Goal: Information Seeking & Learning: Learn about a topic

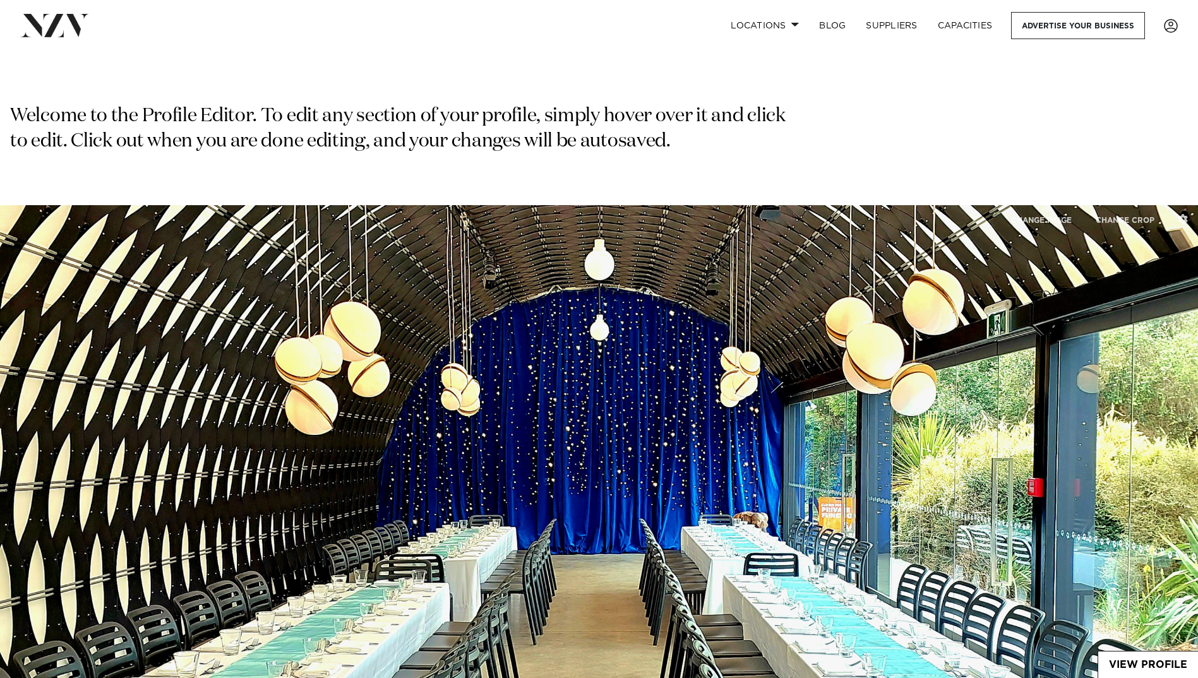
type input "**********"
type input "*******"
type input "****"
type input "**********"
select select "**"
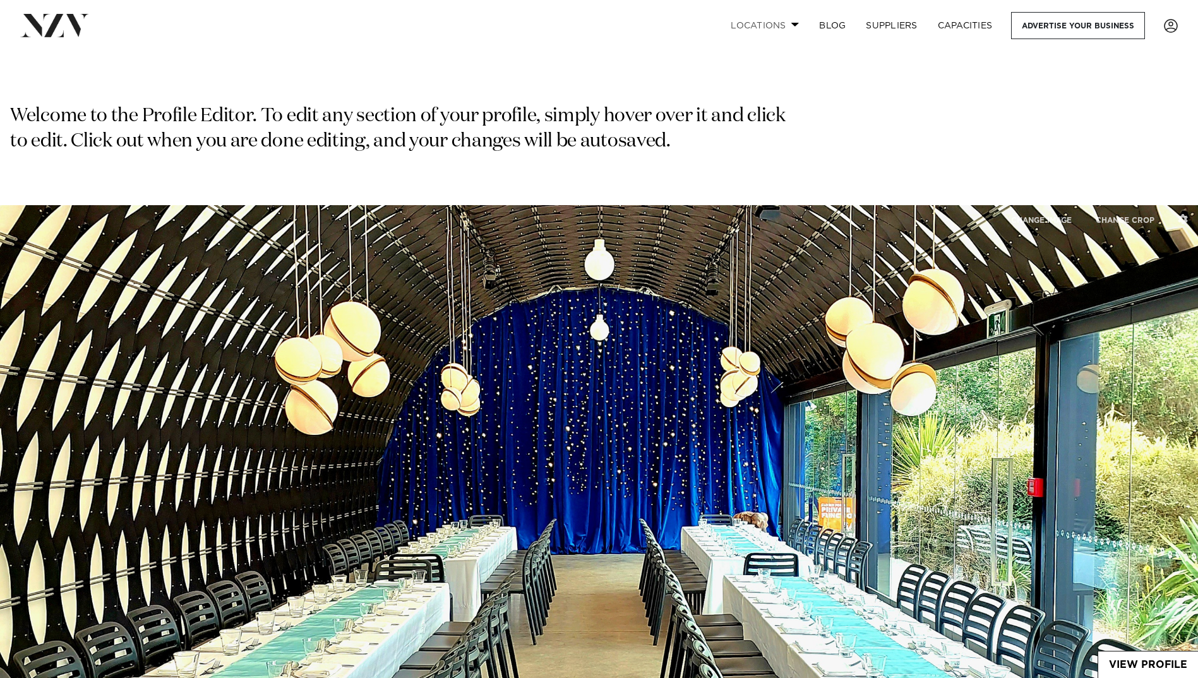
click at [763, 21] on link "Locations" at bounding box center [765, 25] width 88 height 27
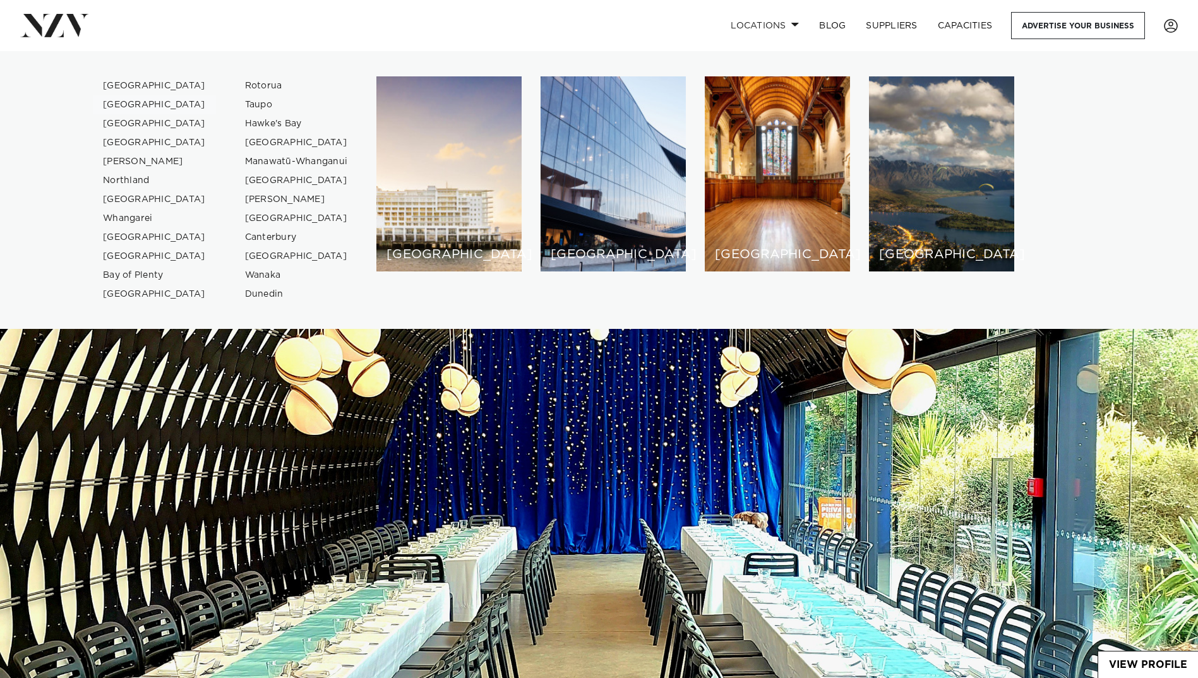
click at [146, 106] on link "[GEOGRAPHIC_DATA]" at bounding box center [154, 104] width 123 height 19
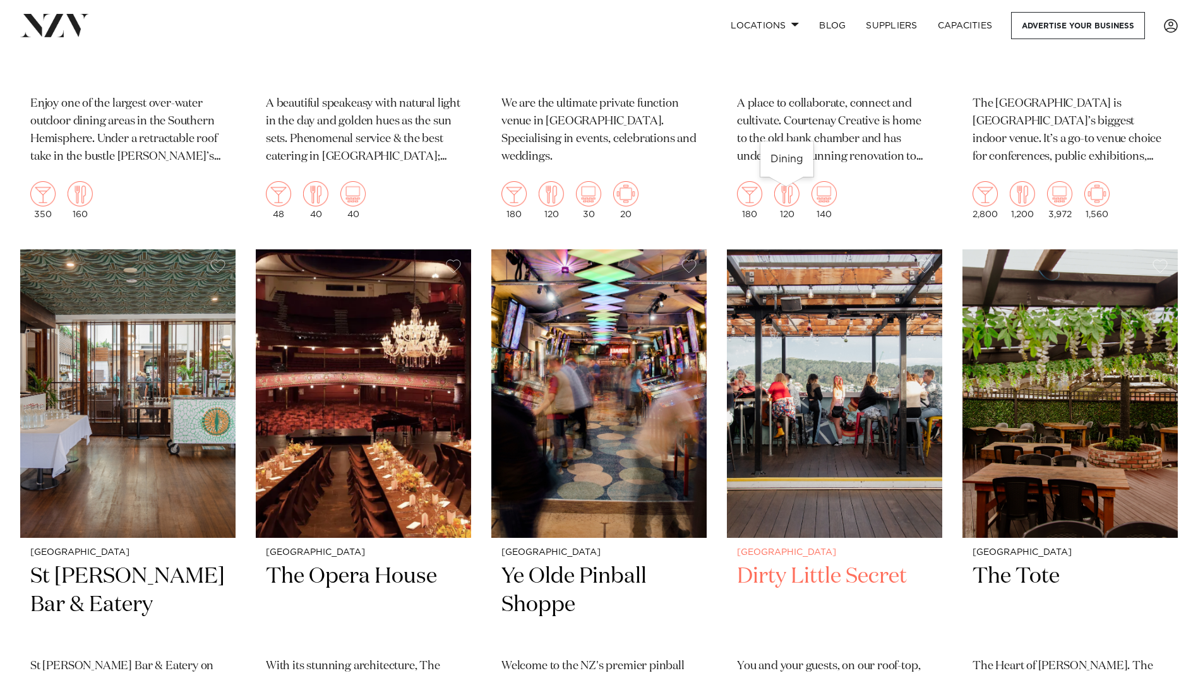
scroll to position [3853, 0]
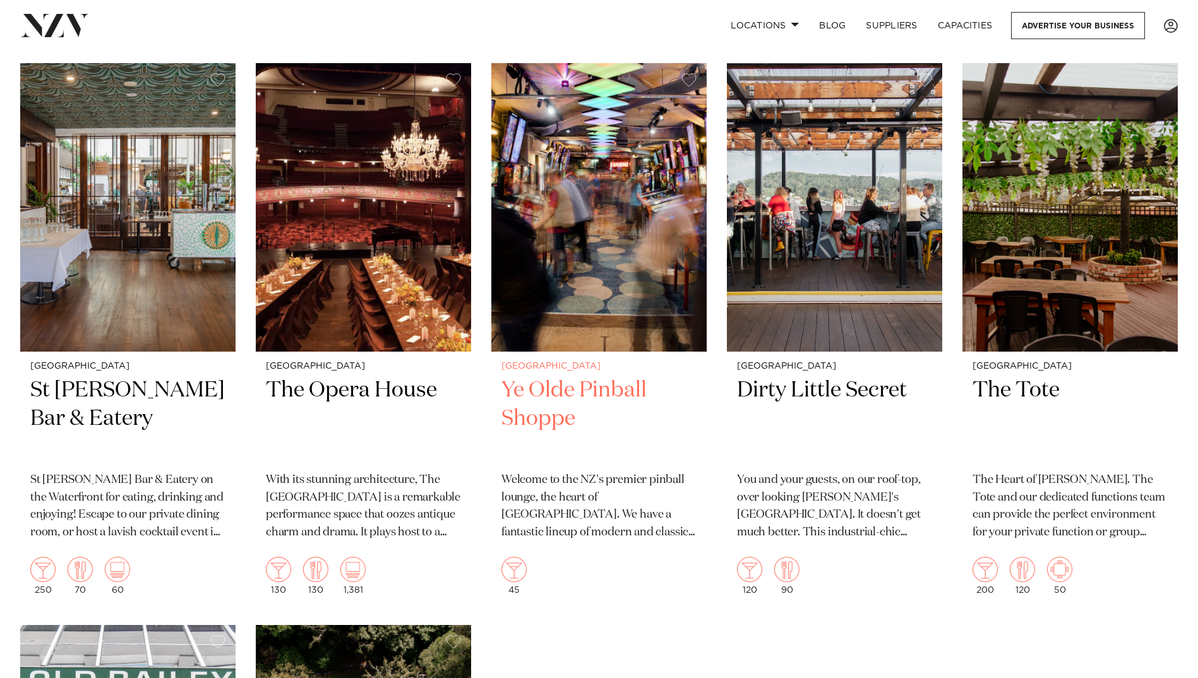
click at [609, 395] on h2 "Ye Olde Pinball Shoppe" at bounding box center [598, 418] width 195 height 85
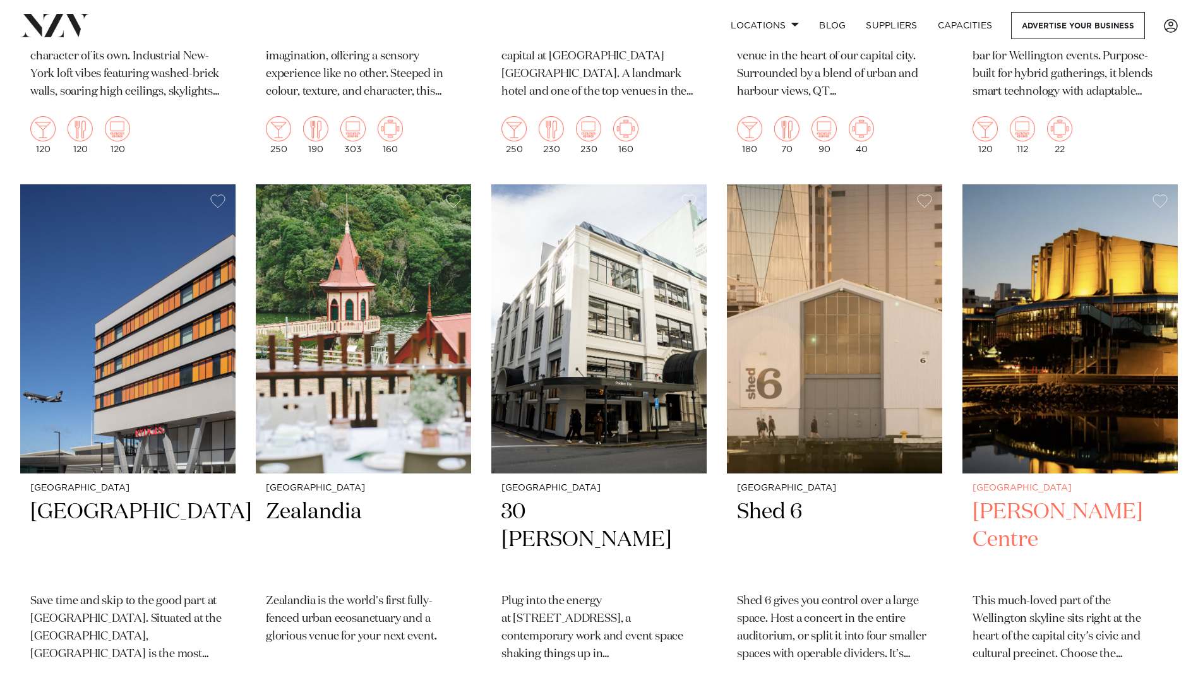
scroll to position [1011, 0]
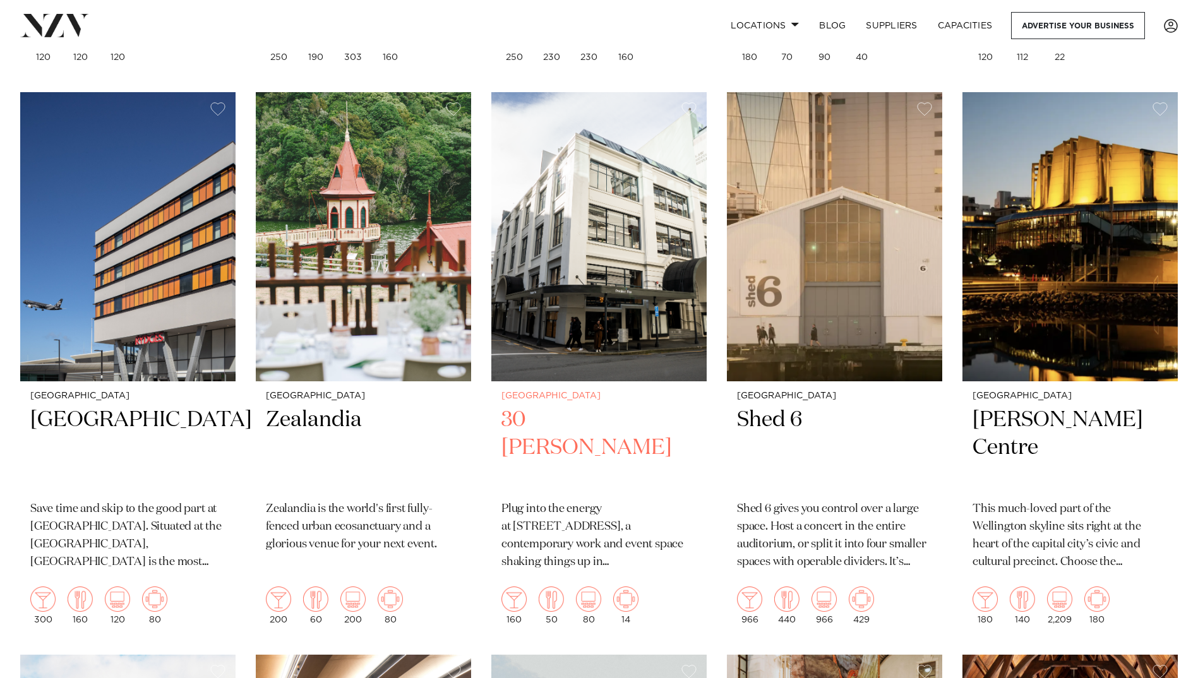
click at [574, 416] on h2 "30 Waring Taylor" at bounding box center [598, 448] width 195 height 85
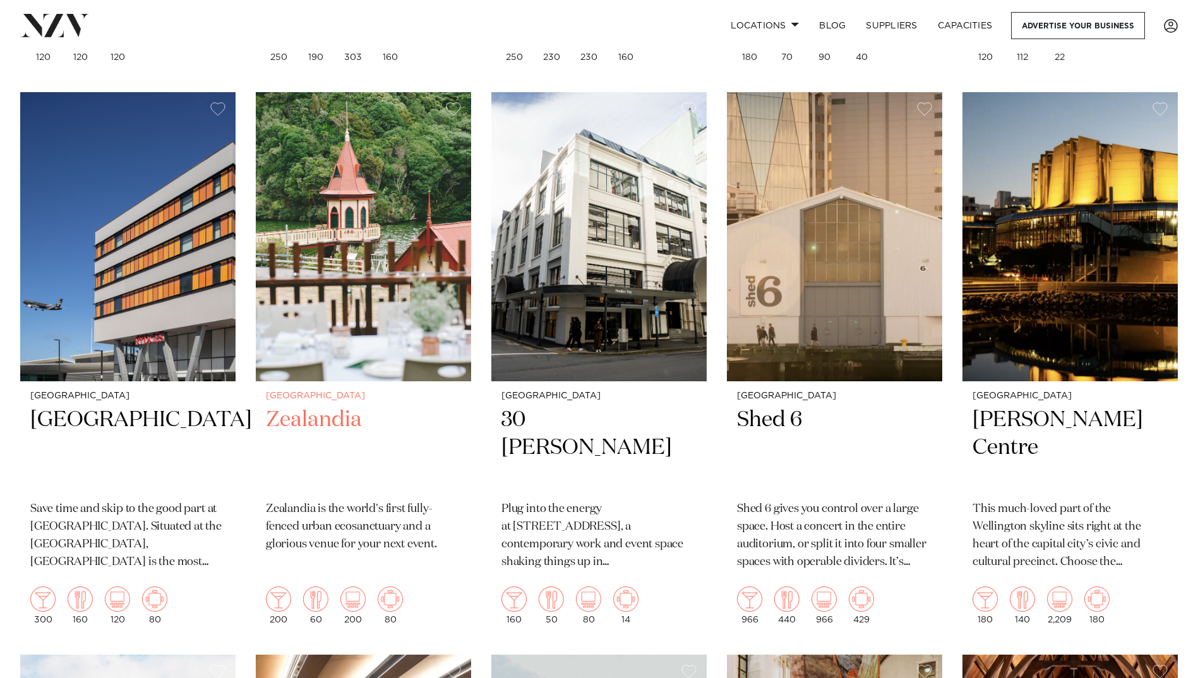
click at [344, 418] on h2 "Zealandia" at bounding box center [363, 448] width 195 height 85
click at [159, 423] on h2 "[GEOGRAPHIC_DATA]" at bounding box center [127, 448] width 195 height 85
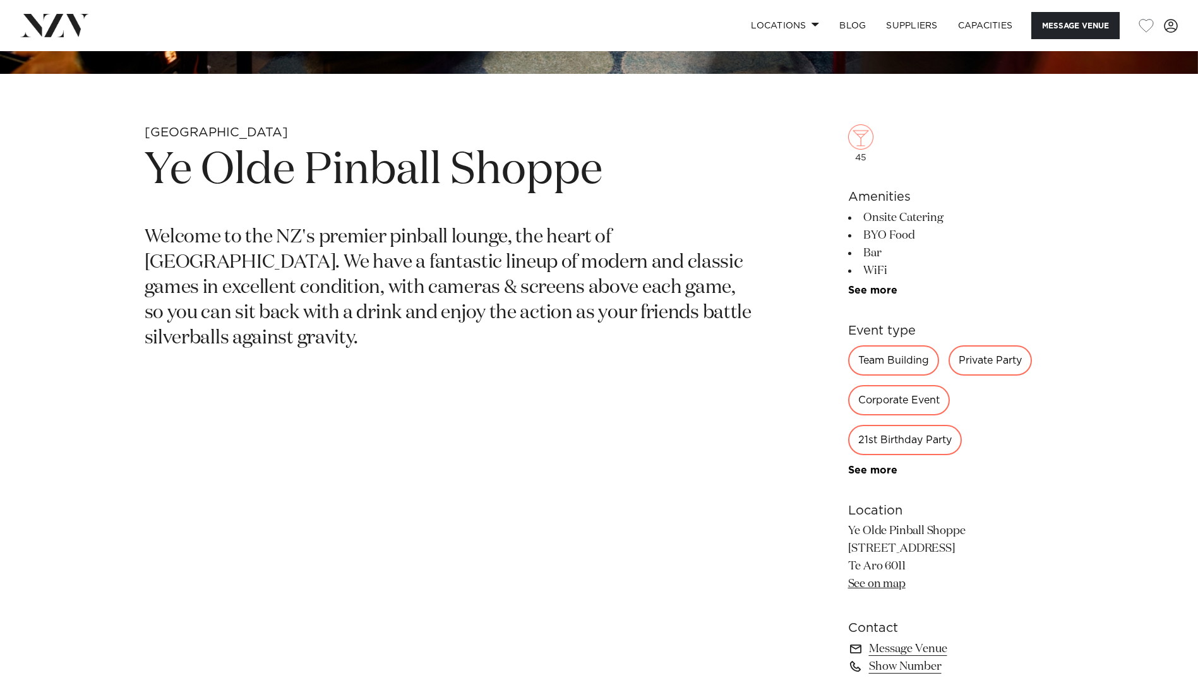
scroll to position [758, 0]
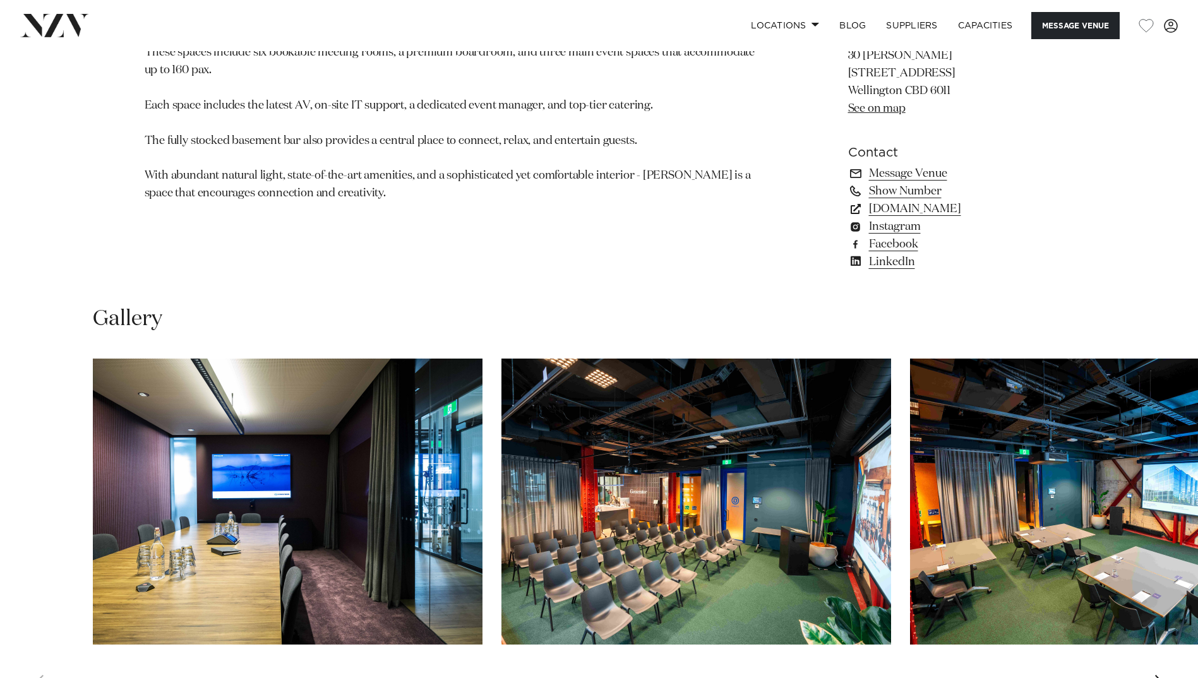
scroll to position [1137, 0]
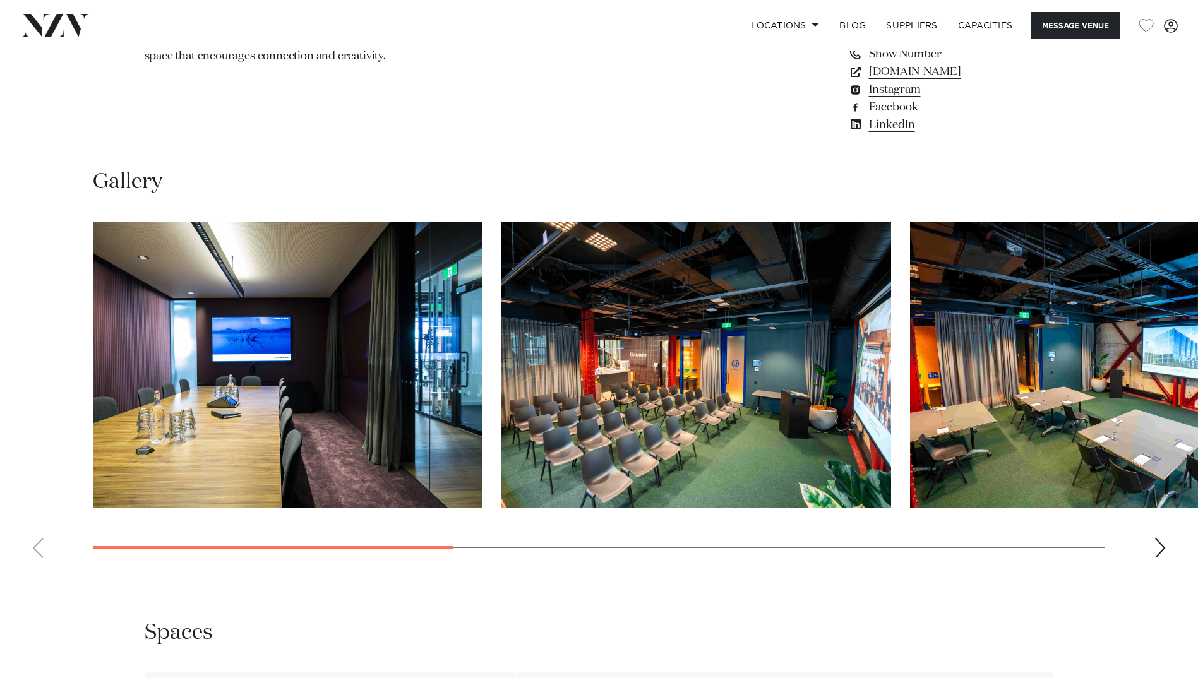
click at [1156, 558] on div "Next slide" at bounding box center [1160, 548] width 13 height 20
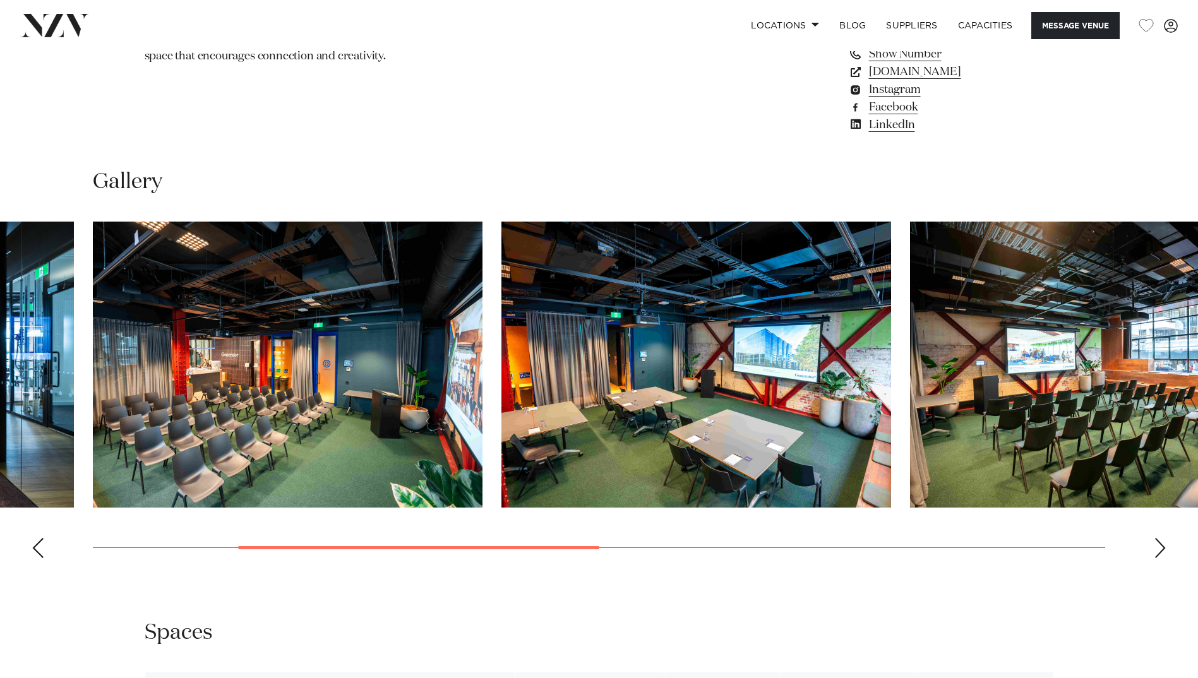
click at [1156, 558] on div "Next slide" at bounding box center [1160, 548] width 13 height 20
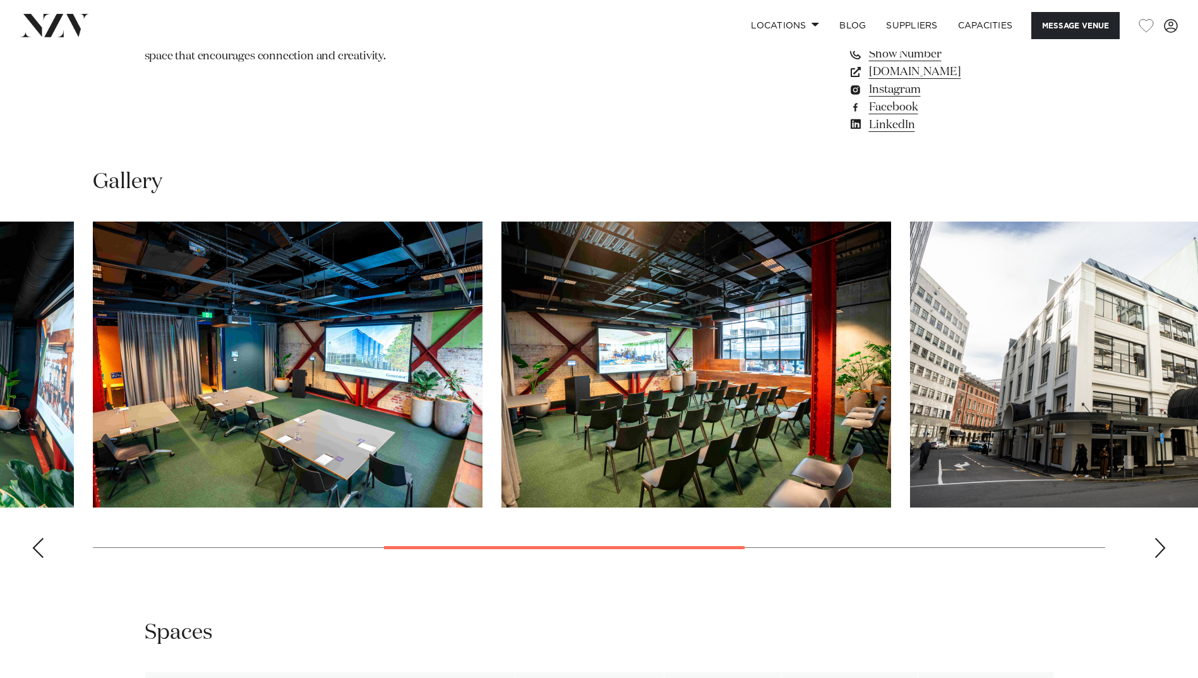
click at [1156, 558] on div "Next slide" at bounding box center [1160, 548] width 13 height 20
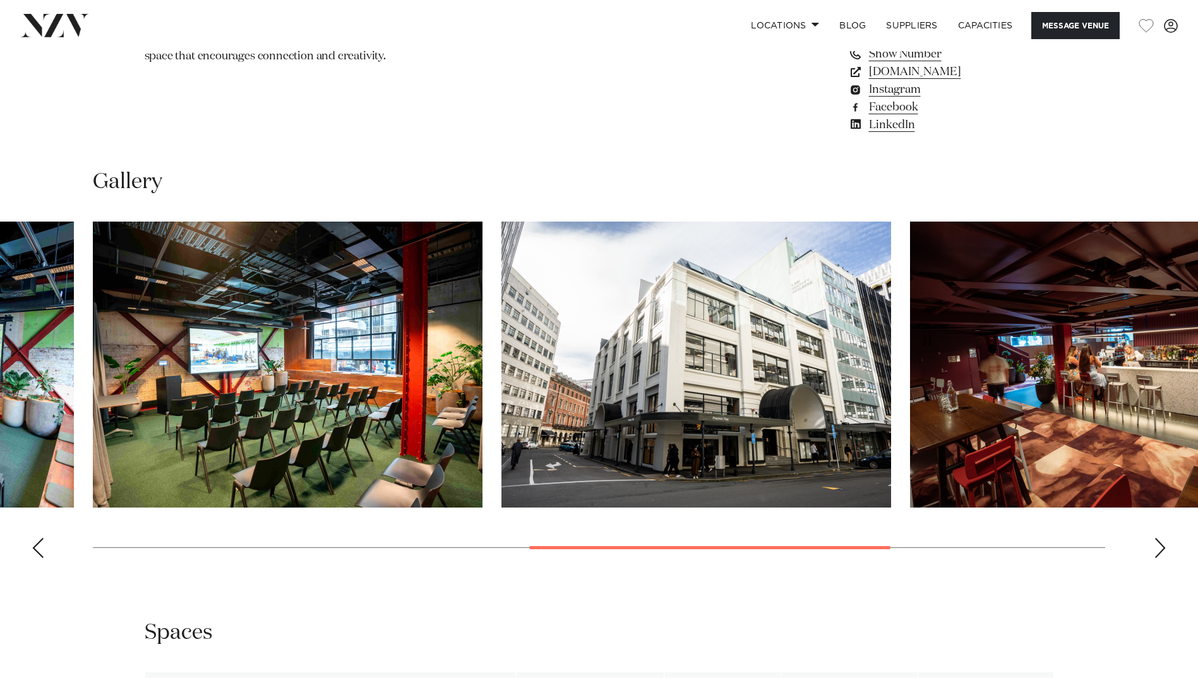
click at [1156, 558] on div "Next slide" at bounding box center [1160, 548] width 13 height 20
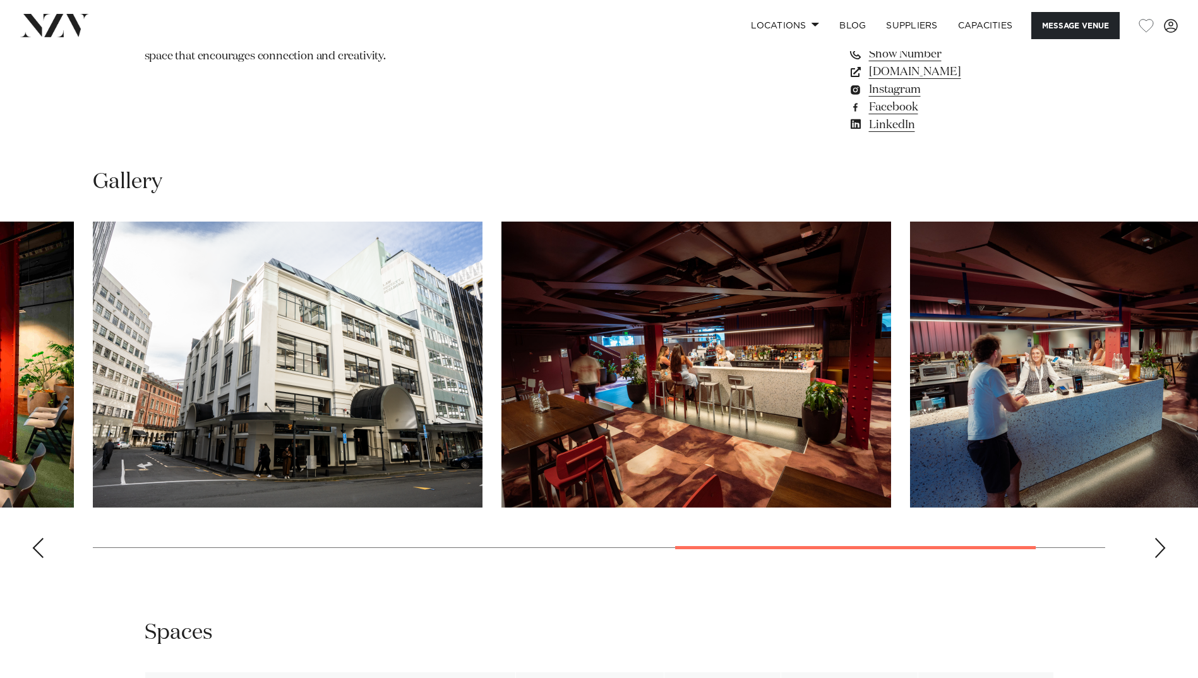
click at [1156, 558] on div "Next slide" at bounding box center [1160, 548] width 13 height 20
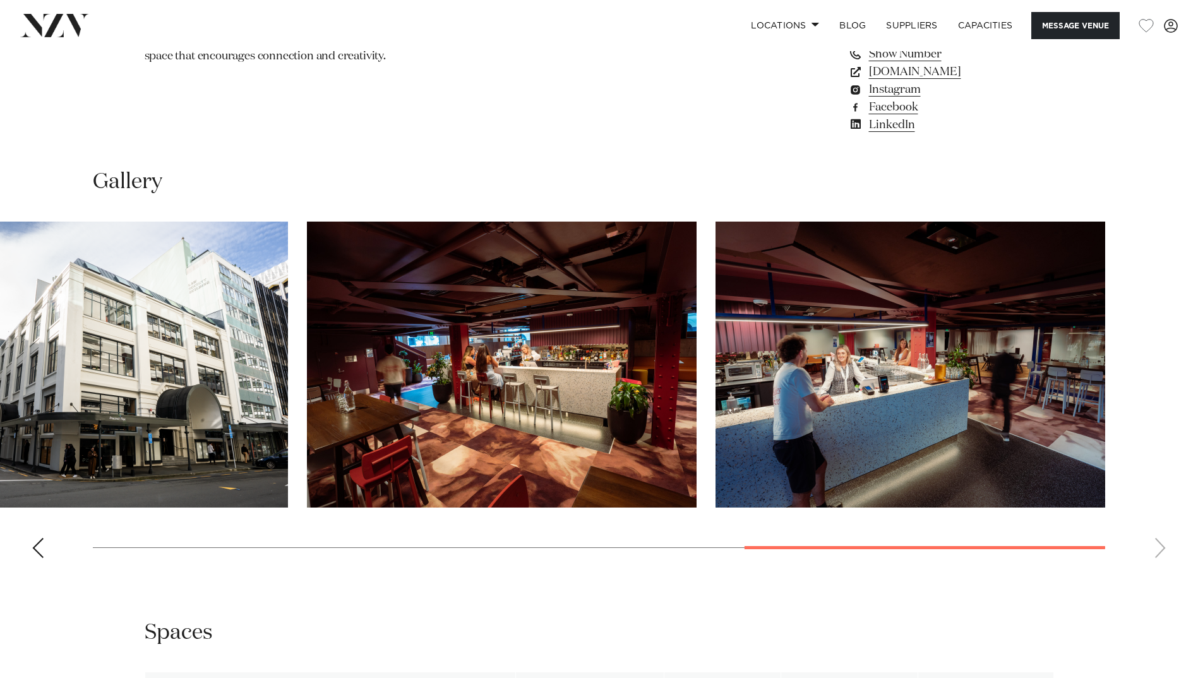
click at [32, 558] on div "Previous slide" at bounding box center [38, 548] width 13 height 20
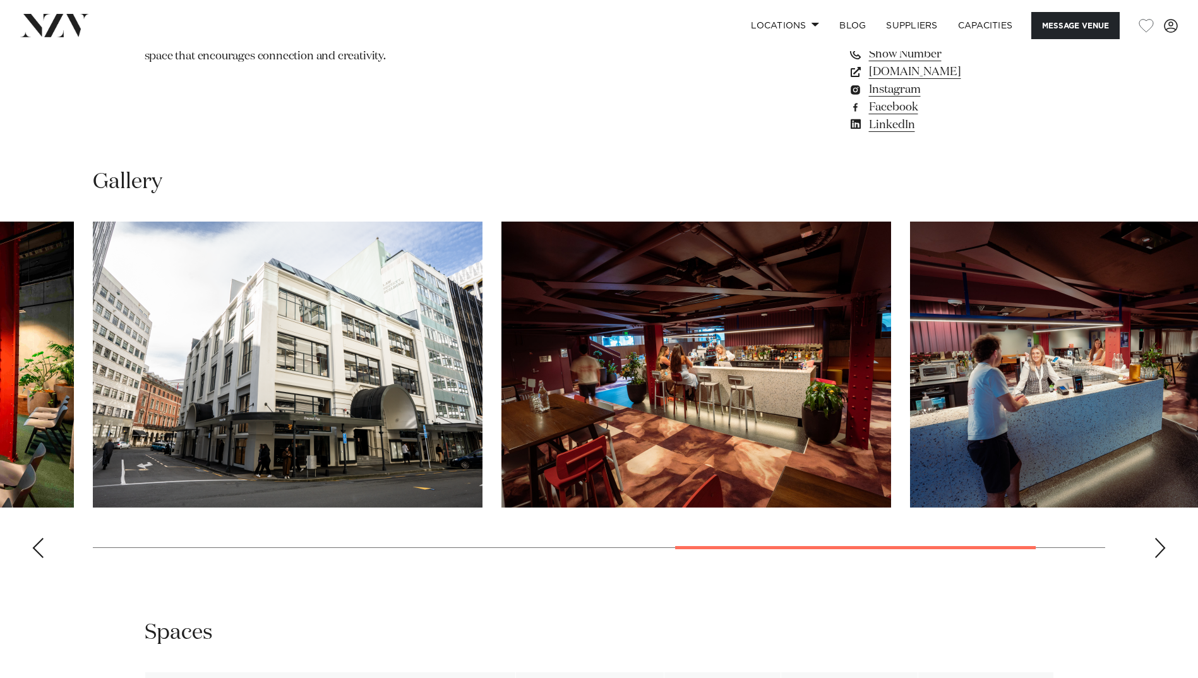
click at [32, 558] on div "Previous slide" at bounding box center [38, 548] width 13 height 20
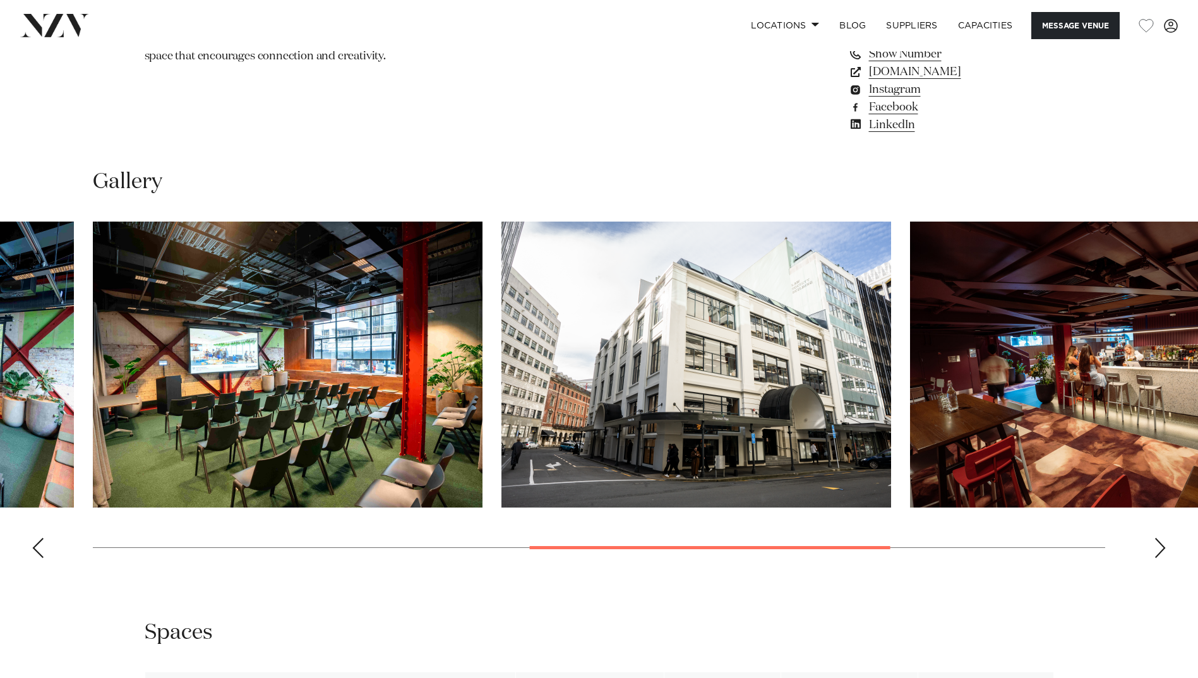
click at [32, 558] on div "Previous slide" at bounding box center [38, 548] width 13 height 20
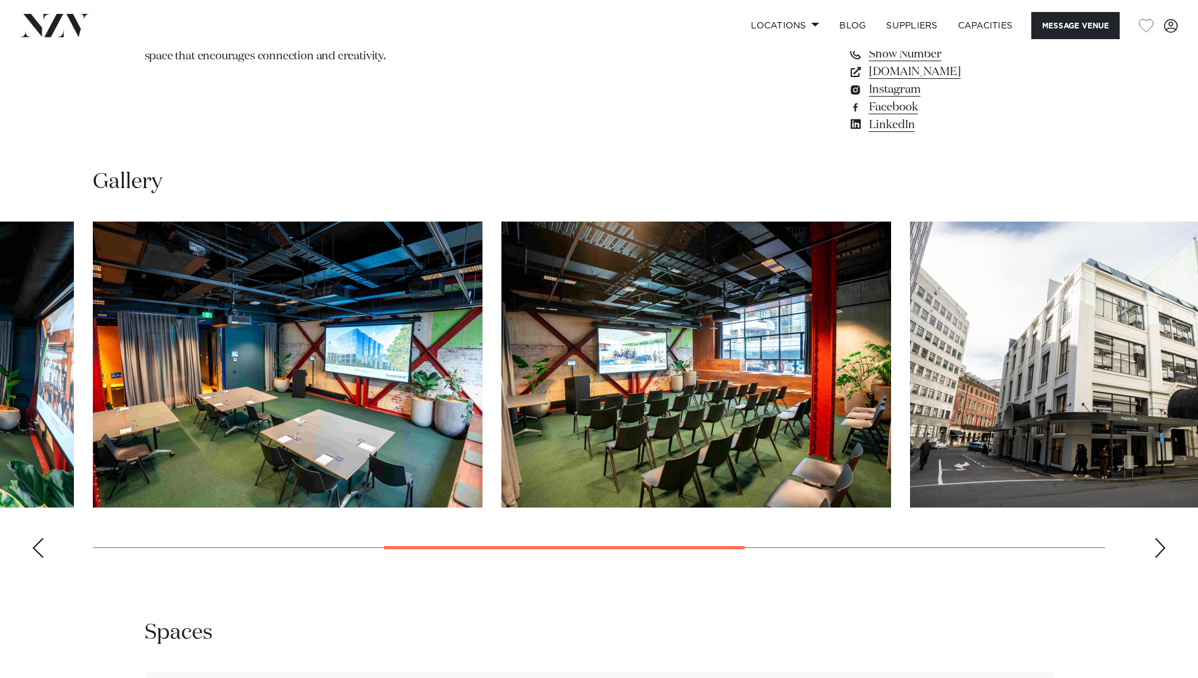
click at [32, 558] on div "Previous slide" at bounding box center [38, 548] width 13 height 20
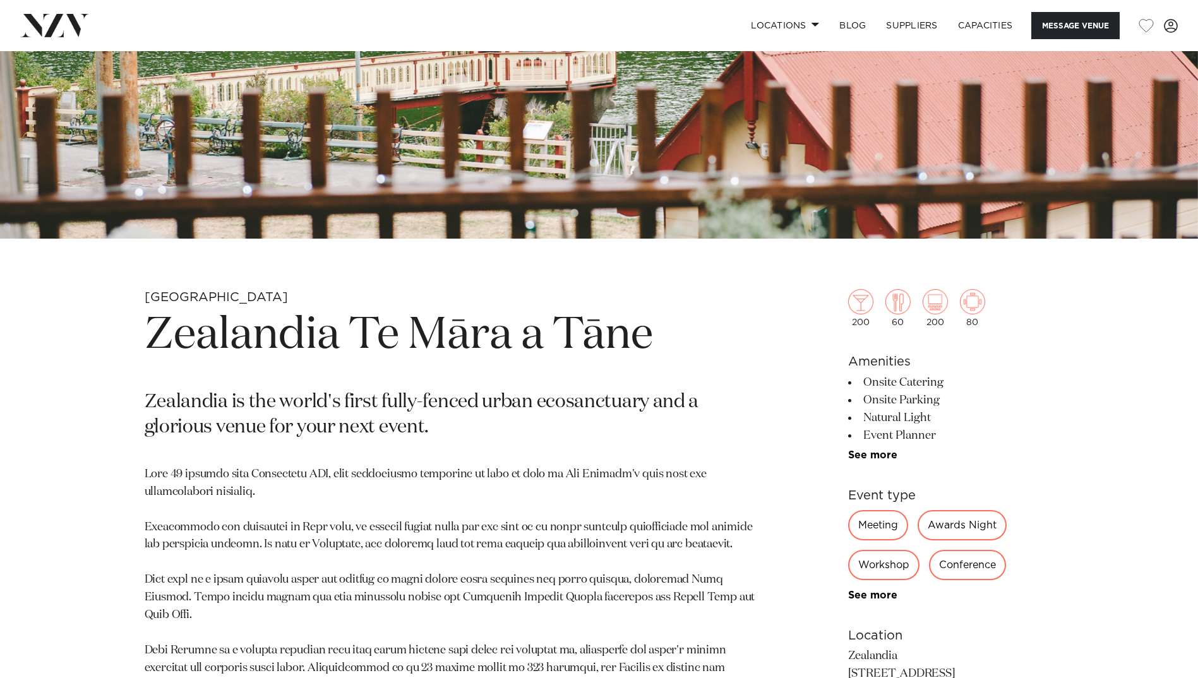
scroll to position [379, 0]
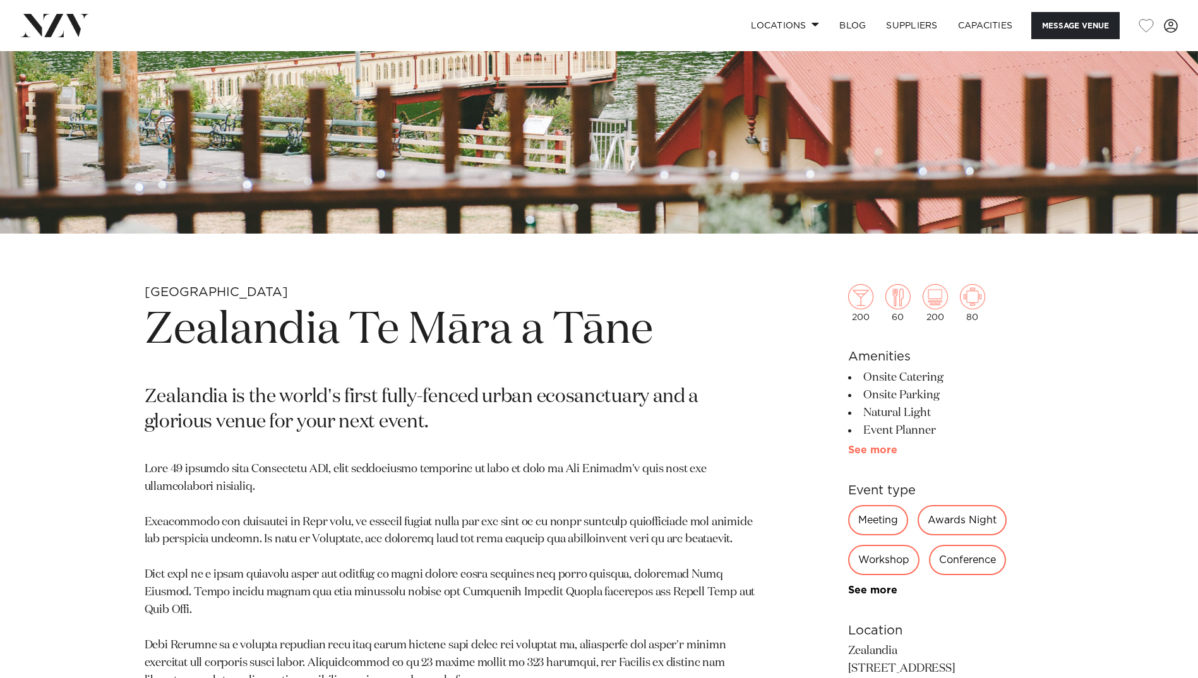
click at [868, 450] on link "See more" at bounding box center [897, 450] width 99 height 10
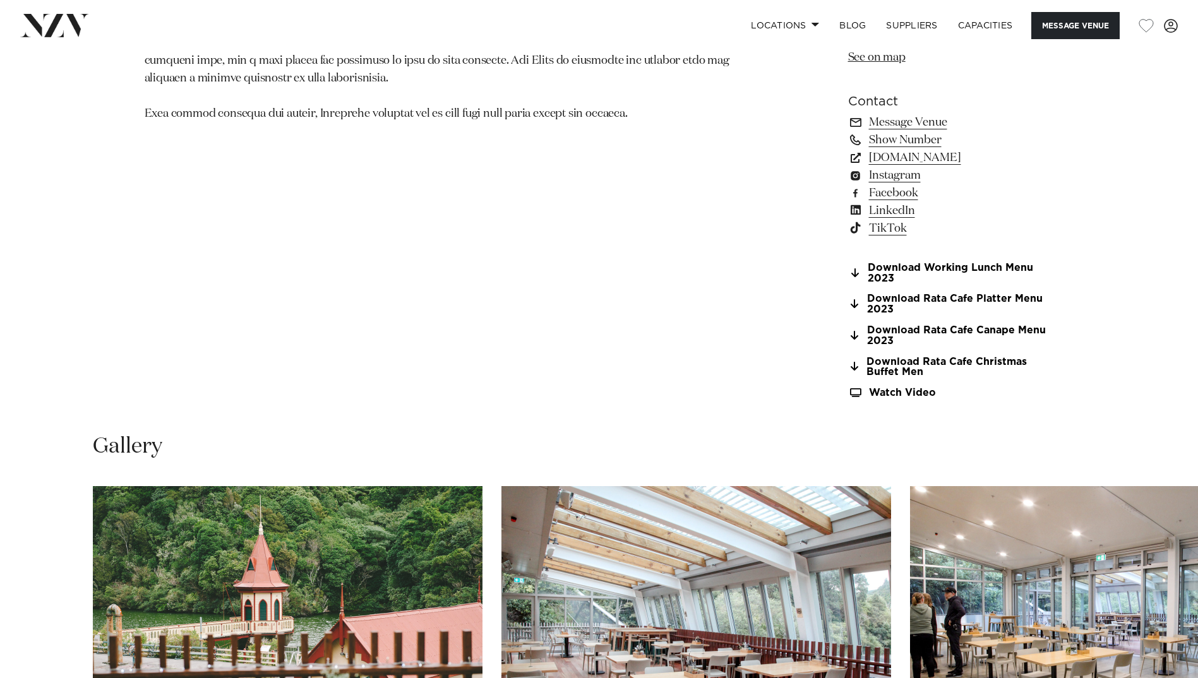
scroll to position [1516, 0]
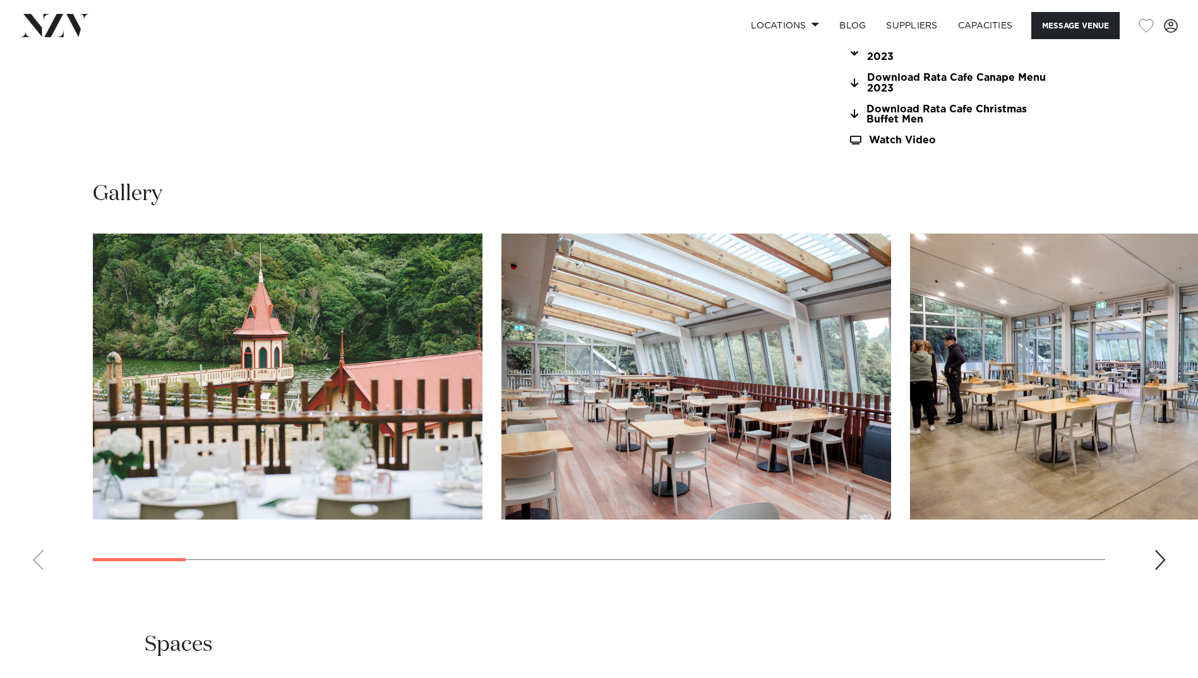
click at [1163, 554] on div "Next slide" at bounding box center [1160, 560] width 13 height 20
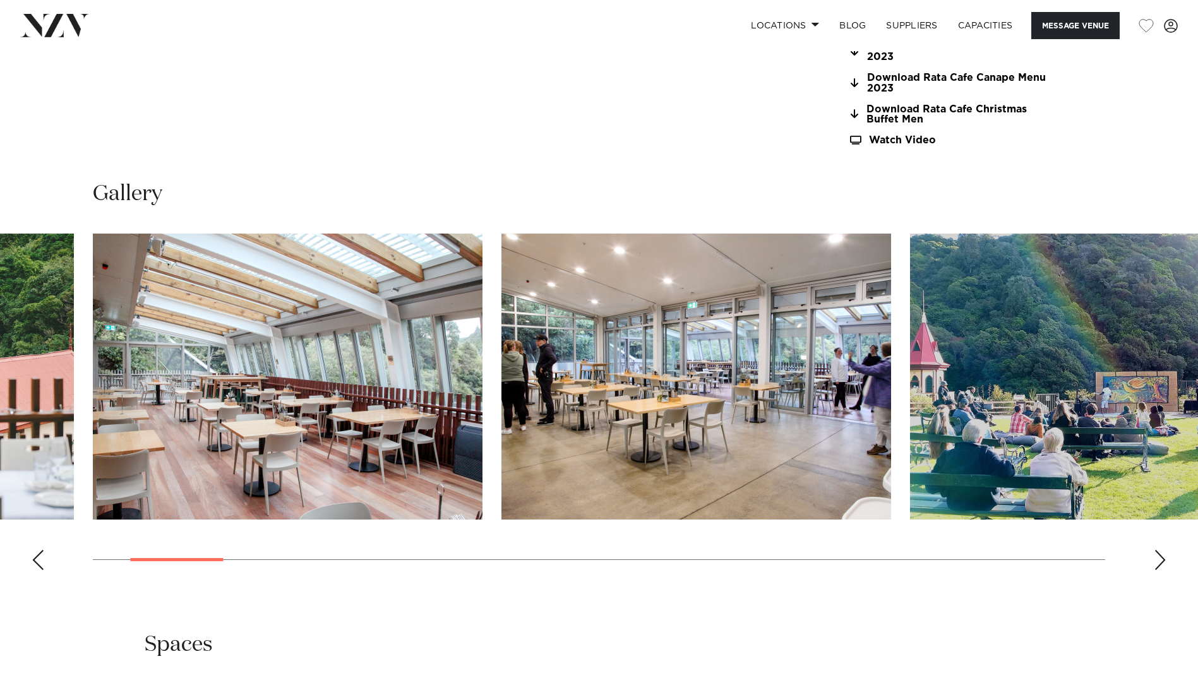
click at [1163, 557] on div "Next slide" at bounding box center [1160, 560] width 13 height 20
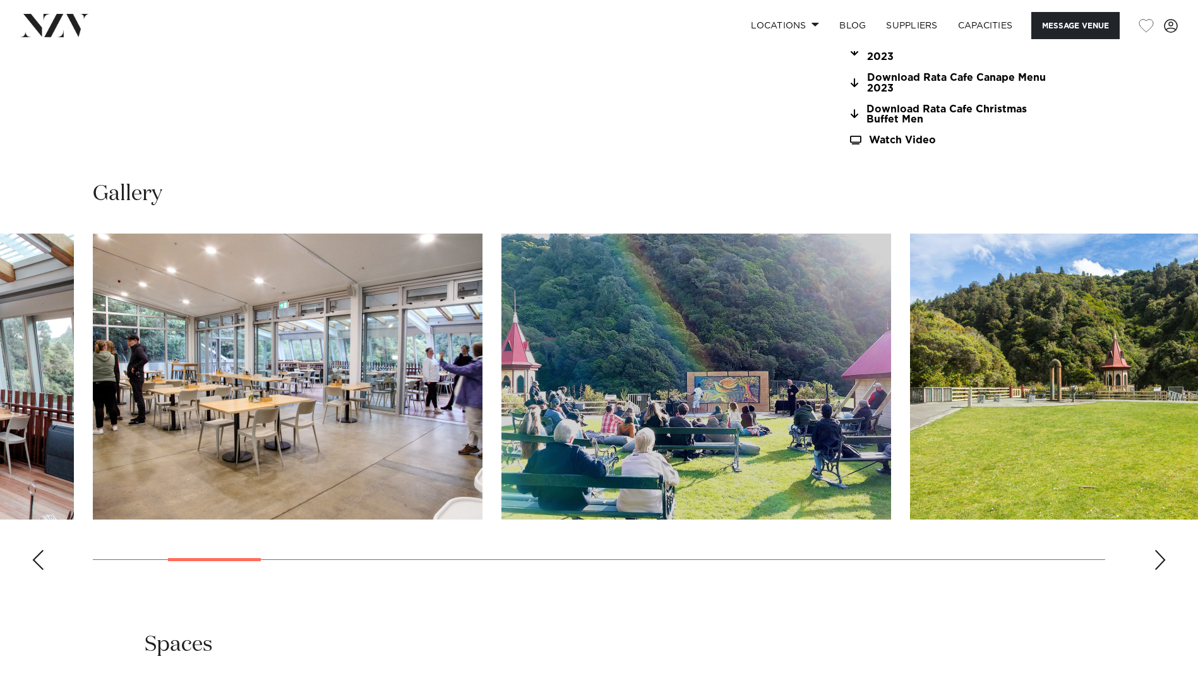
click at [1163, 557] on div "Next slide" at bounding box center [1160, 560] width 13 height 20
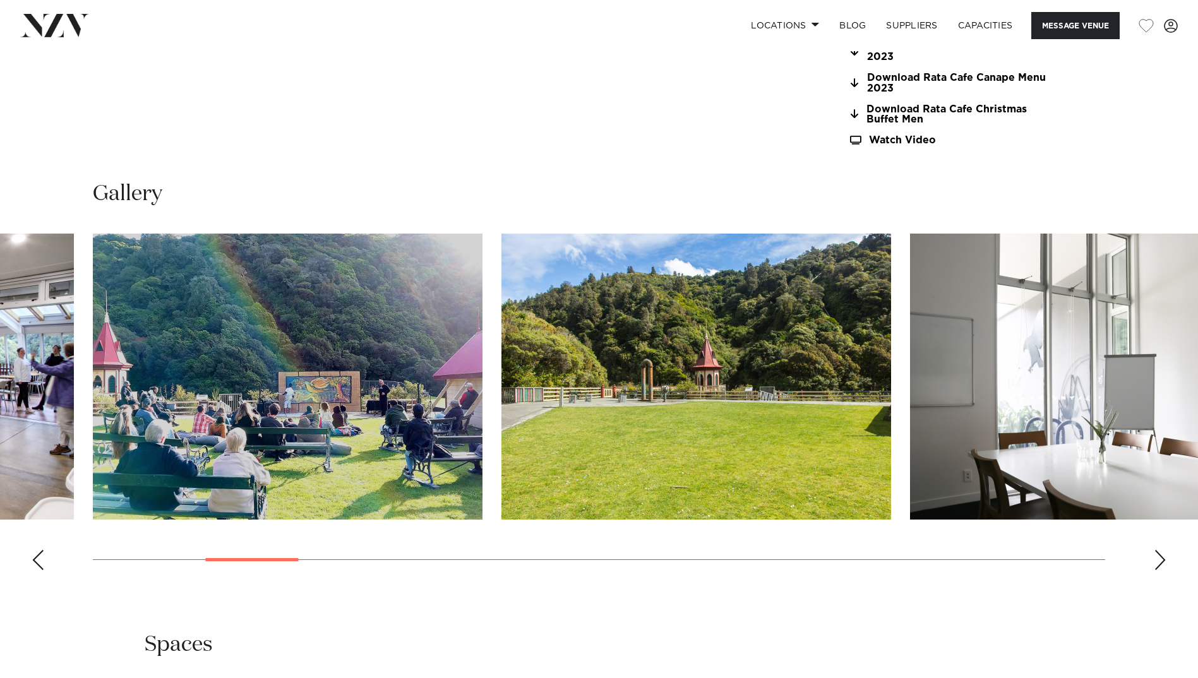
click at [1163, 557] on div "Next slide" at bounding box center [1160, 560] width 13 height 20
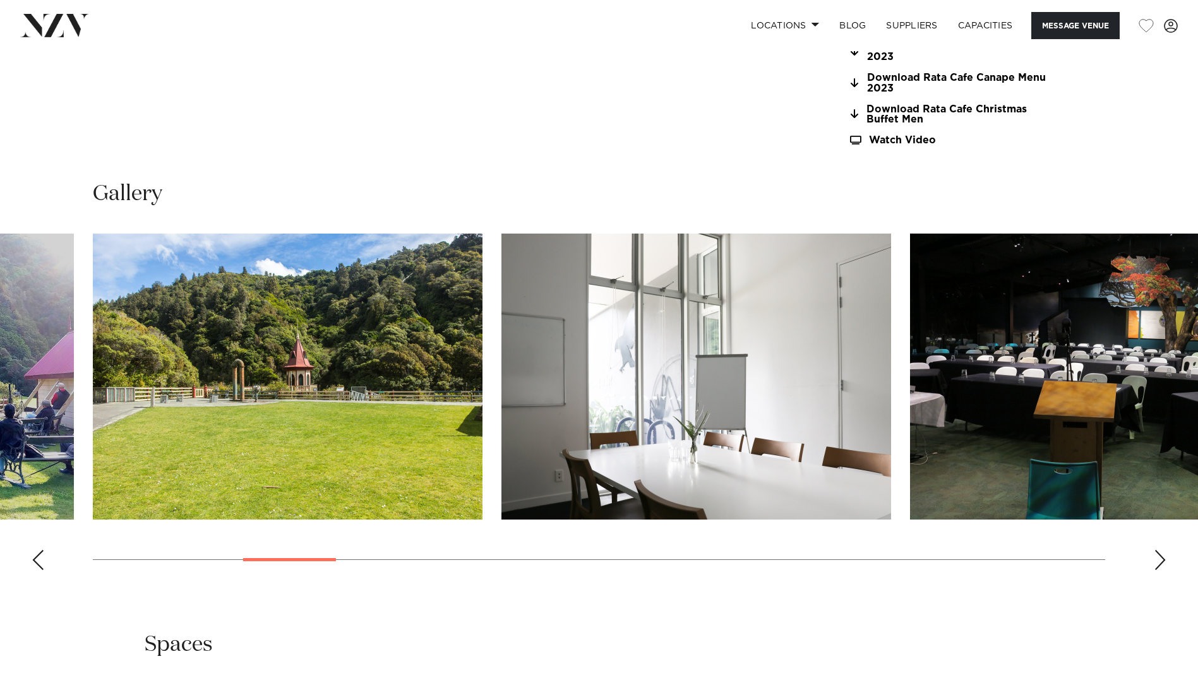
click at [1161, 561] on div "Next slide" at bounding box center [1160, 560] width 13 height 20
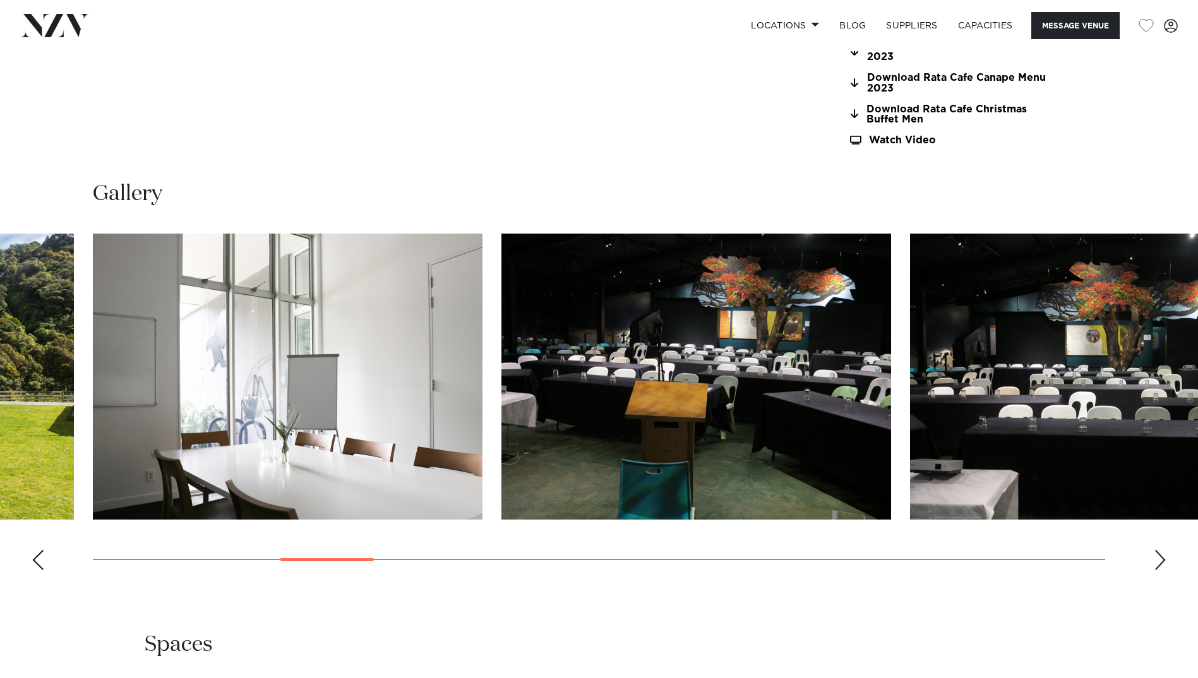
click at [1161, 561] on div "Next slide" at bounding box center [1160, 560] width 13 height 20
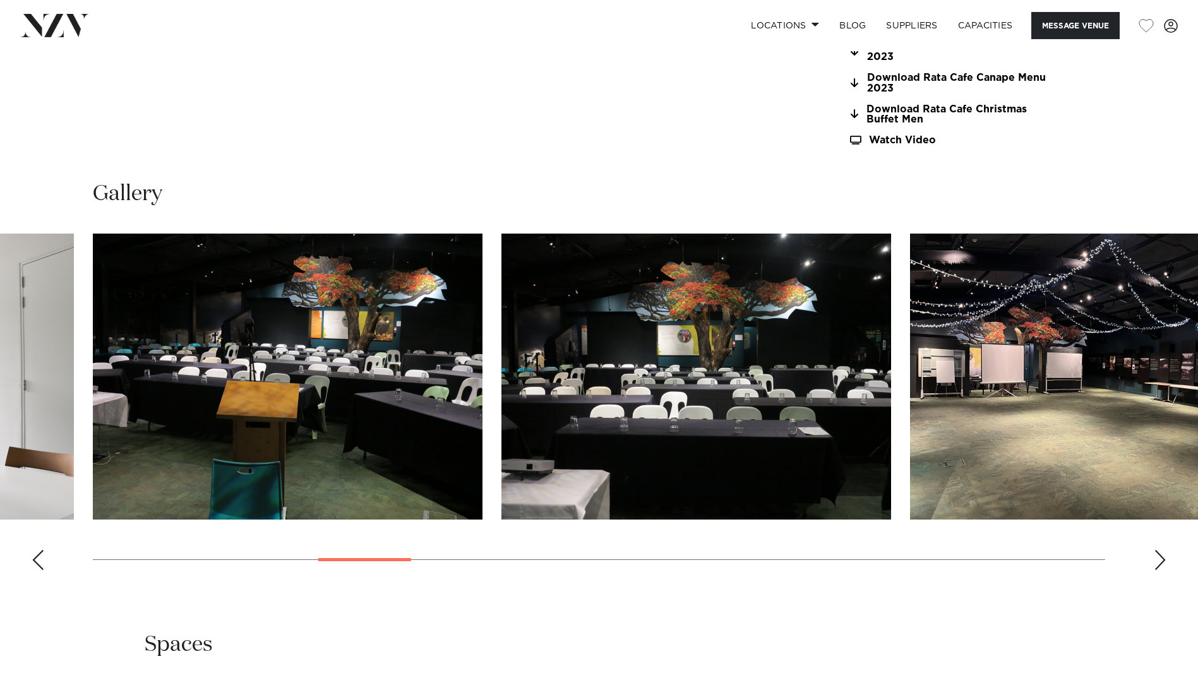
click at [1160, 561] on div "Next slide" at bounding box center [1160, 560] width 13 height 20
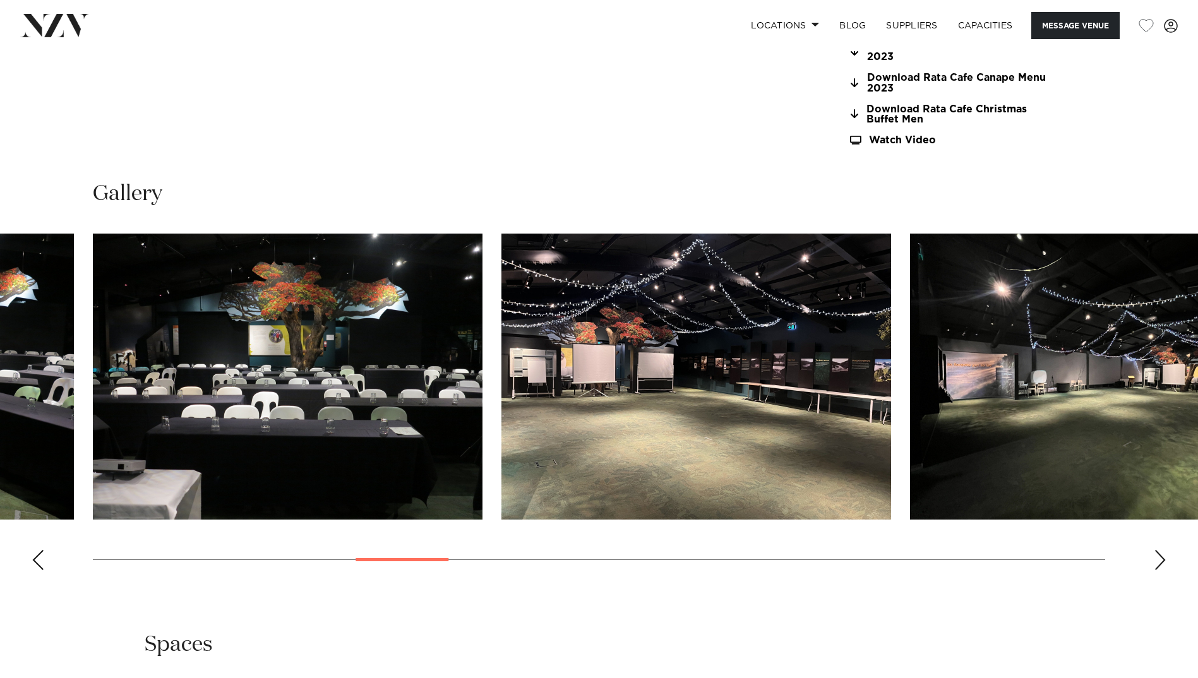
click at [1162, 564] on div "Next slide" at bounding box center [1160, 560] width 13 height 20
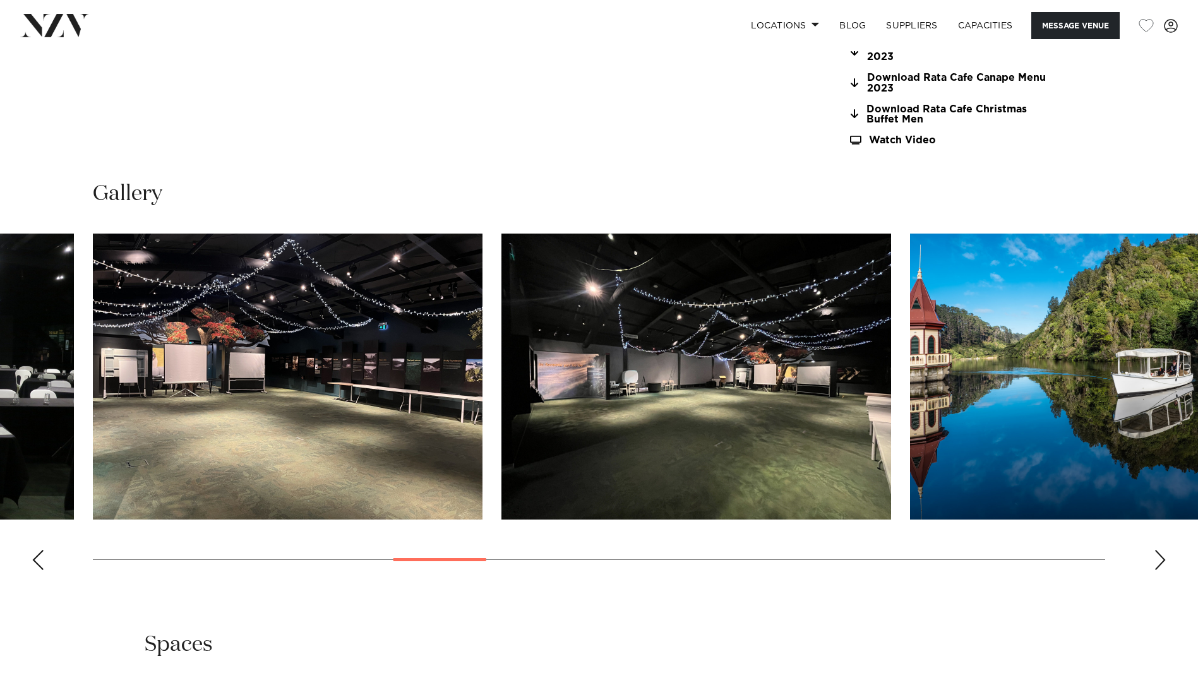
click at [1161, 564] on div "Next slide" at bounding box center [1160, 560] width 13 height 20
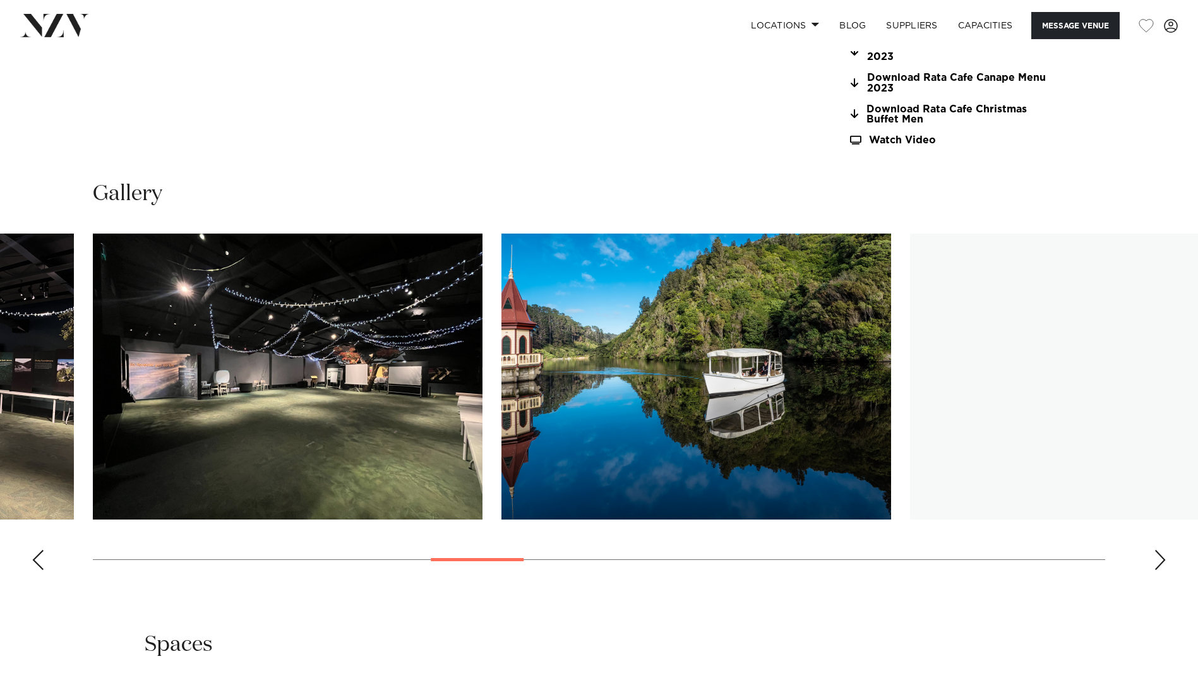
click at [1161, 564] on div "Next slide" at bounding box center [1160, 560] width 13 height 20
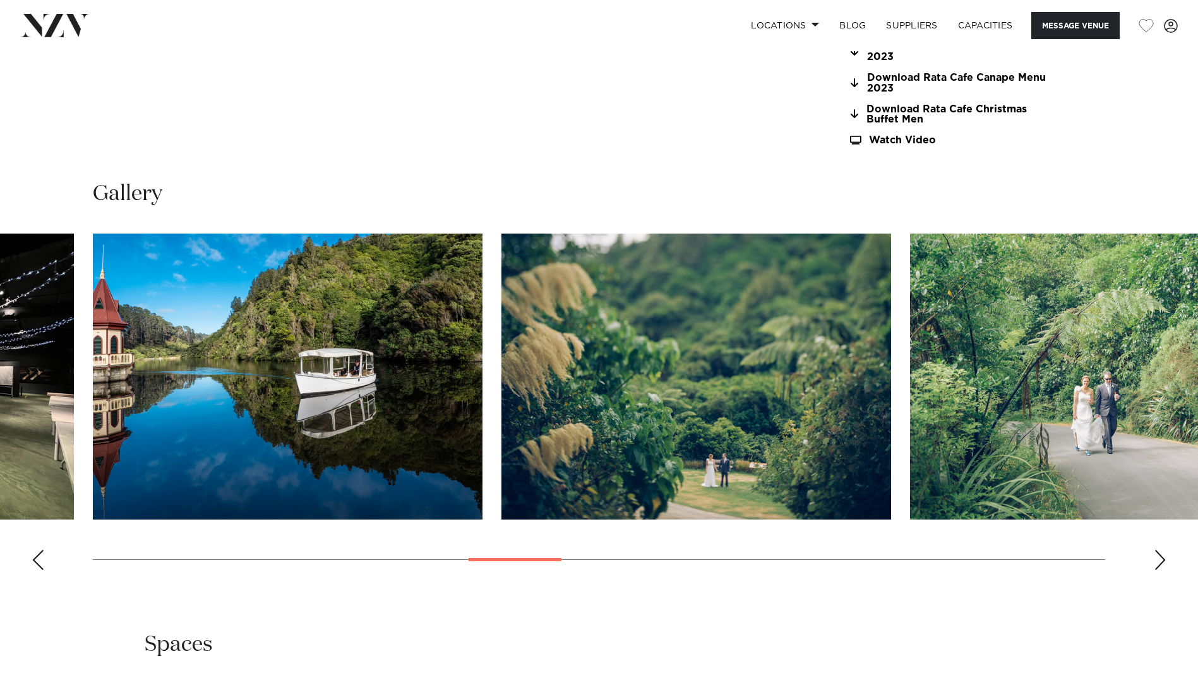
click at [1161, 564] on div "Next slide" at bounding box center [1160, 560] width 13 height 20
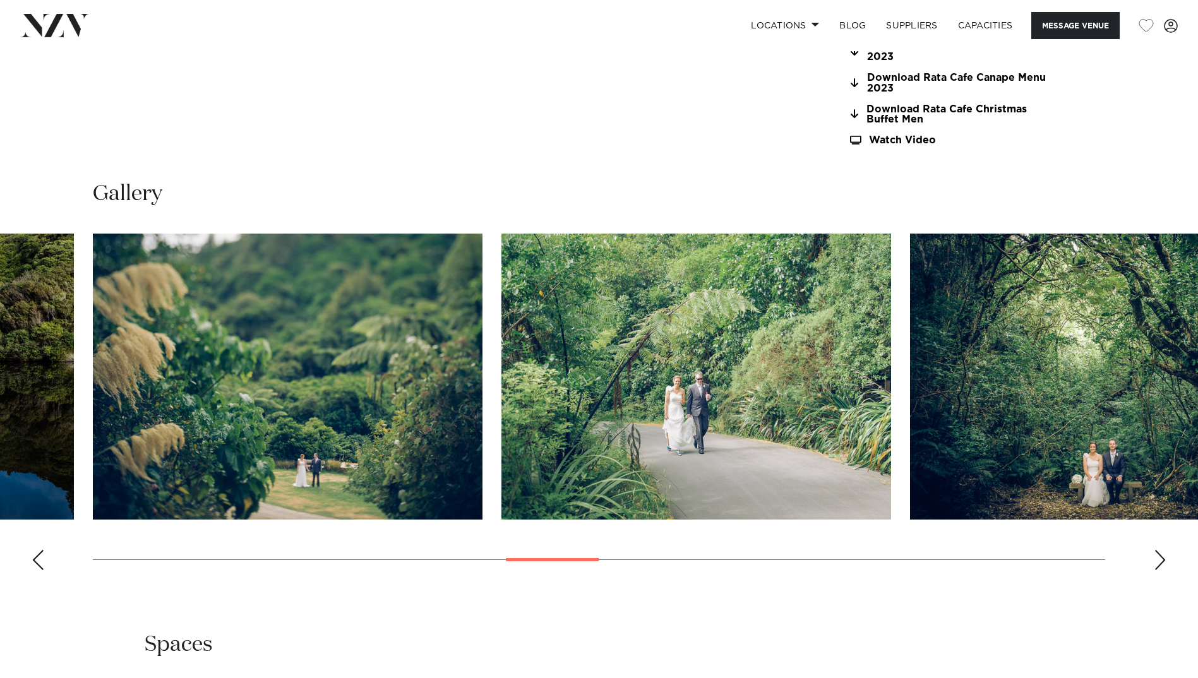
click at [1161, 566] on div "Next slide" at bounding box center [1160, 560] width 13 height 20
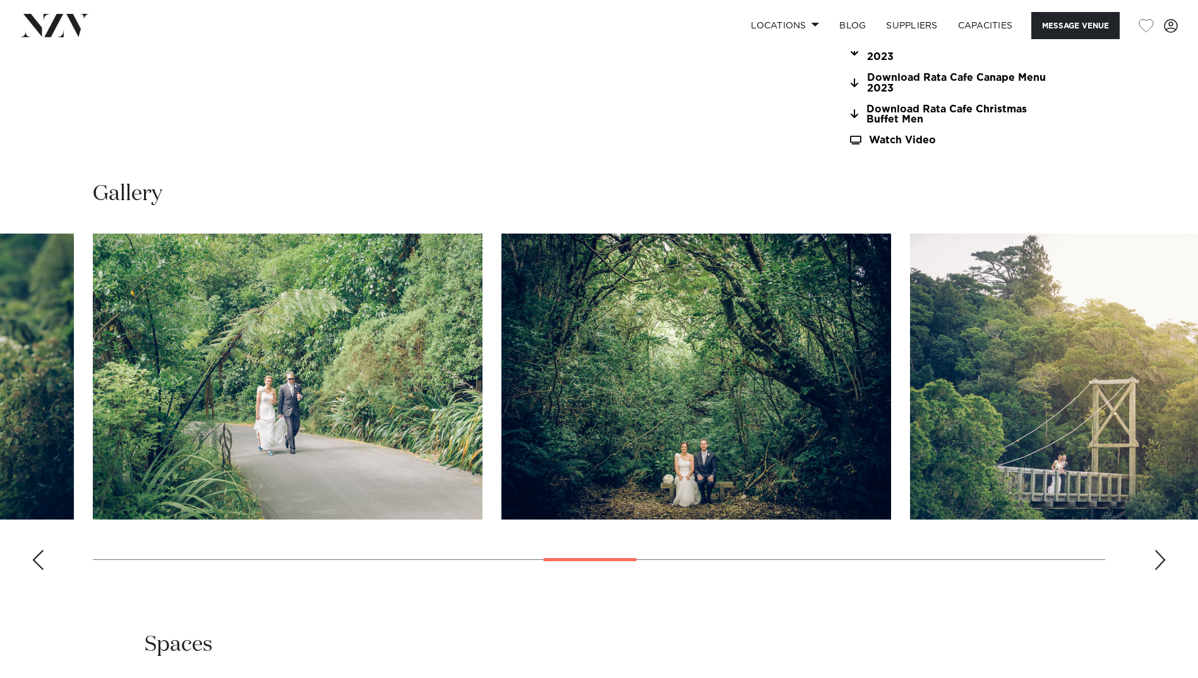
click at [1161, 566] on div "Next slide" at bounding box center [1160, 560] width 13 height 20
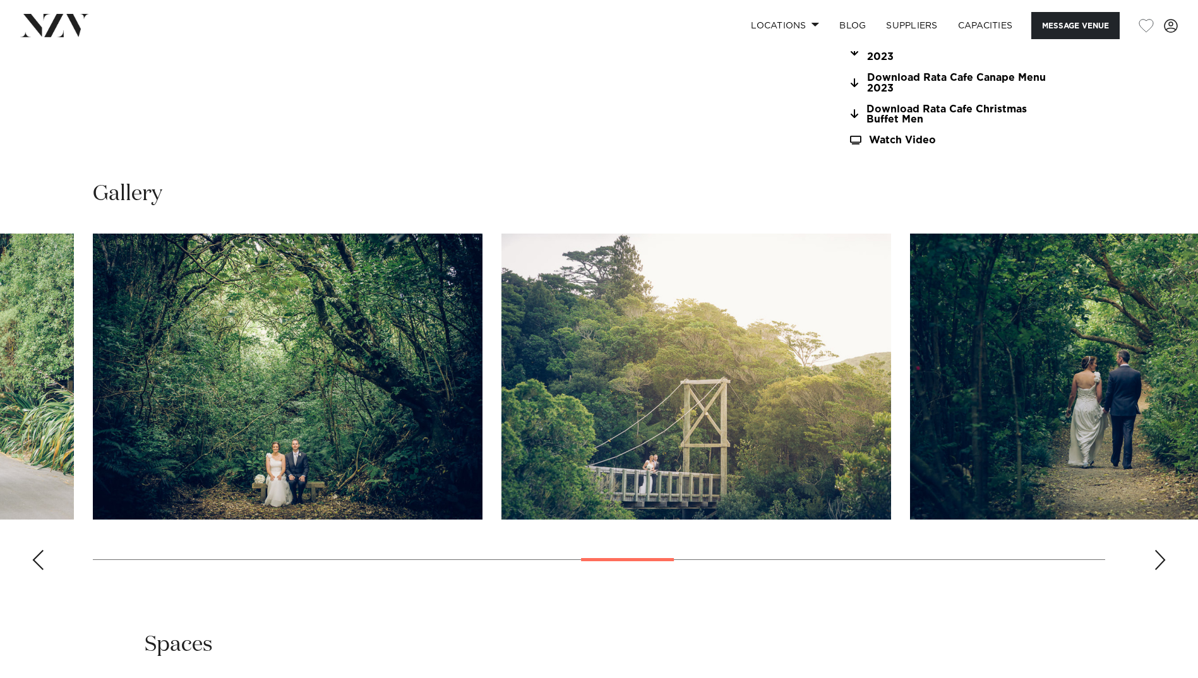
click at [1161, 566] on div "Next slide" at bounding box center [1160, 560] width 13 height 20
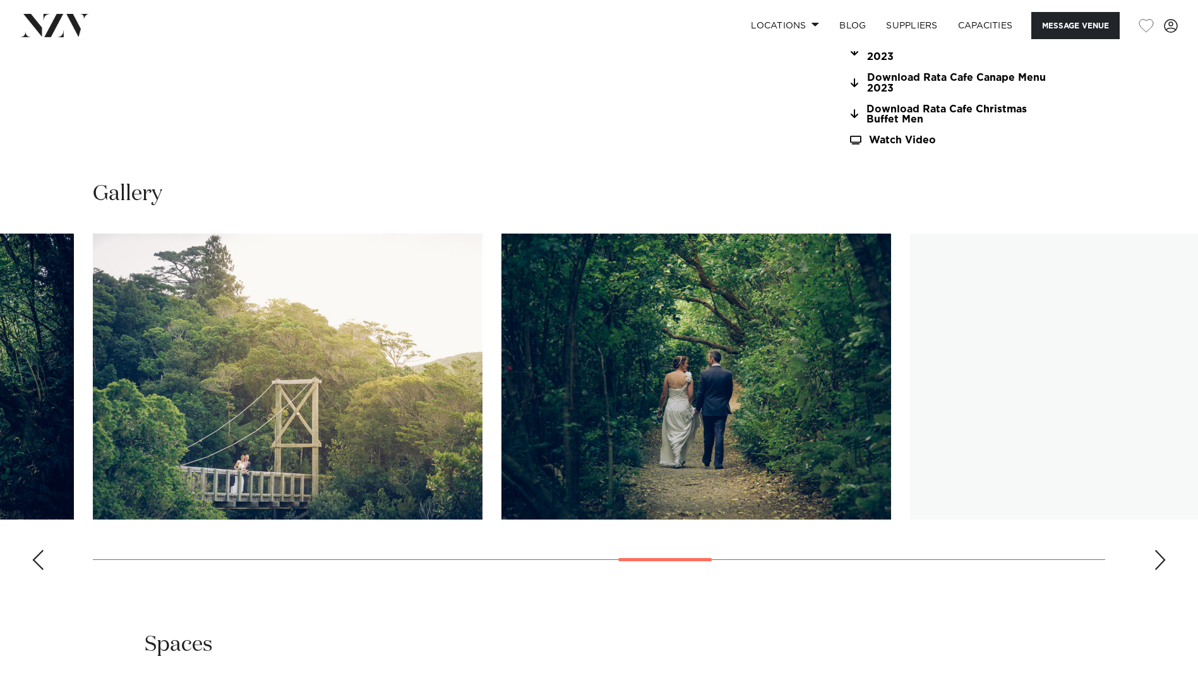
click at [1161, 566] on div "Next slide" at bounding box center [1160, 560] width 13 height 20
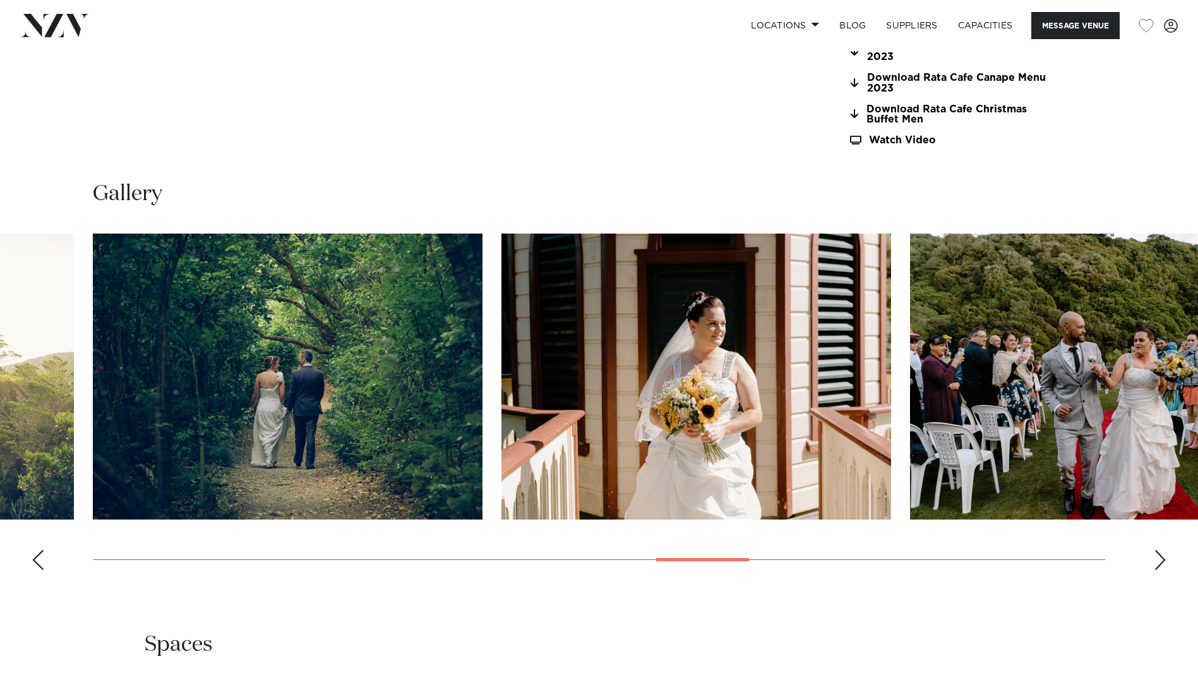
click at [1161, 566] on div "Next slide" at bounding box center [1160, 560] width 13 height 20
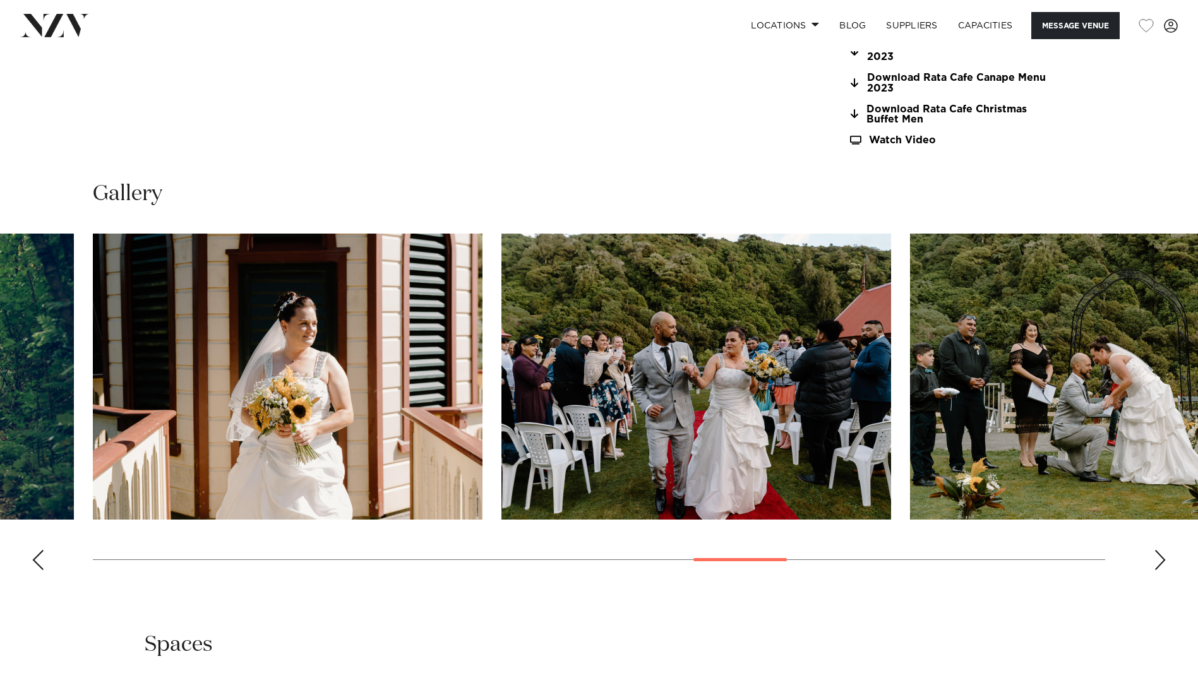
click at [1161, 566] on div "Next slide" at bounding box center [1160, 560] width 13 height 20
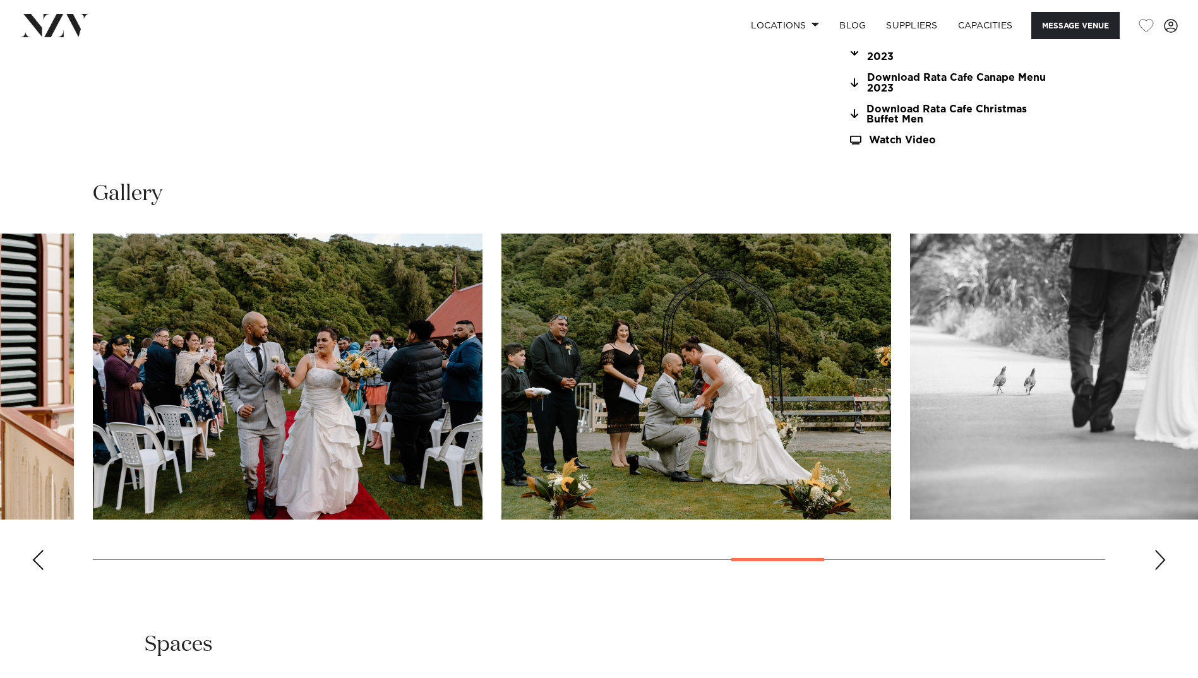
click at [1161, 566] on div "Next slide" at bounding box center [1160, 560] width 13 height 20
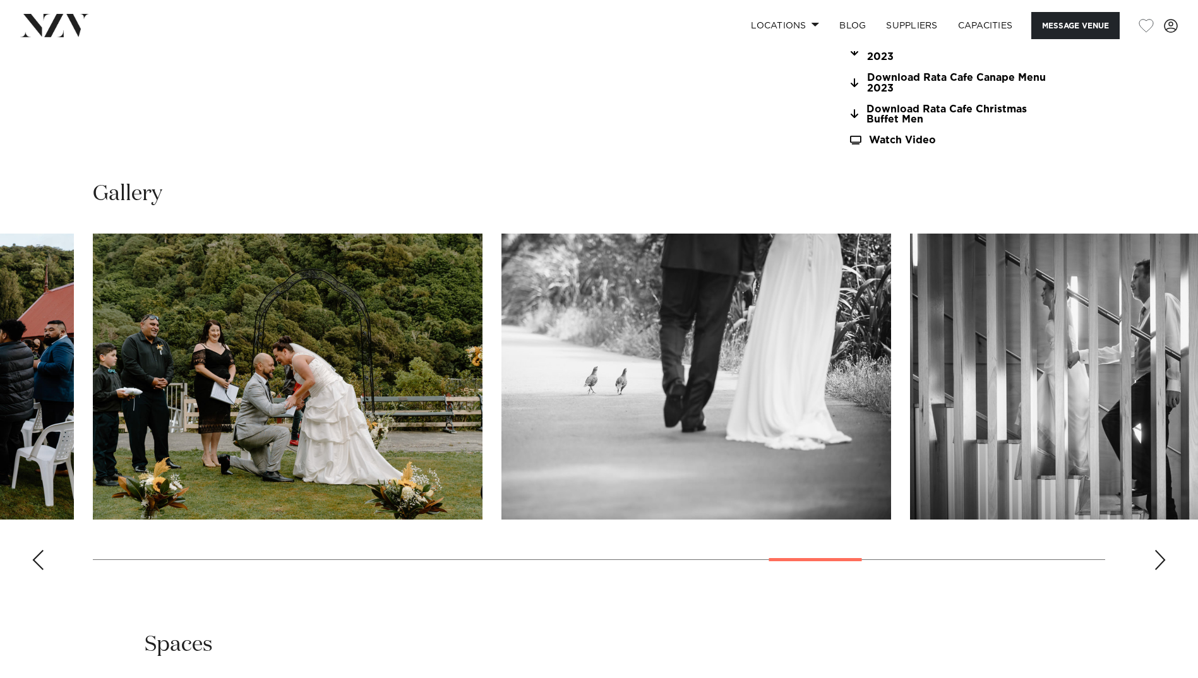
click at [1161, 566] on div "Next slide" at bounding box center [1160, 560] width 13 height 20
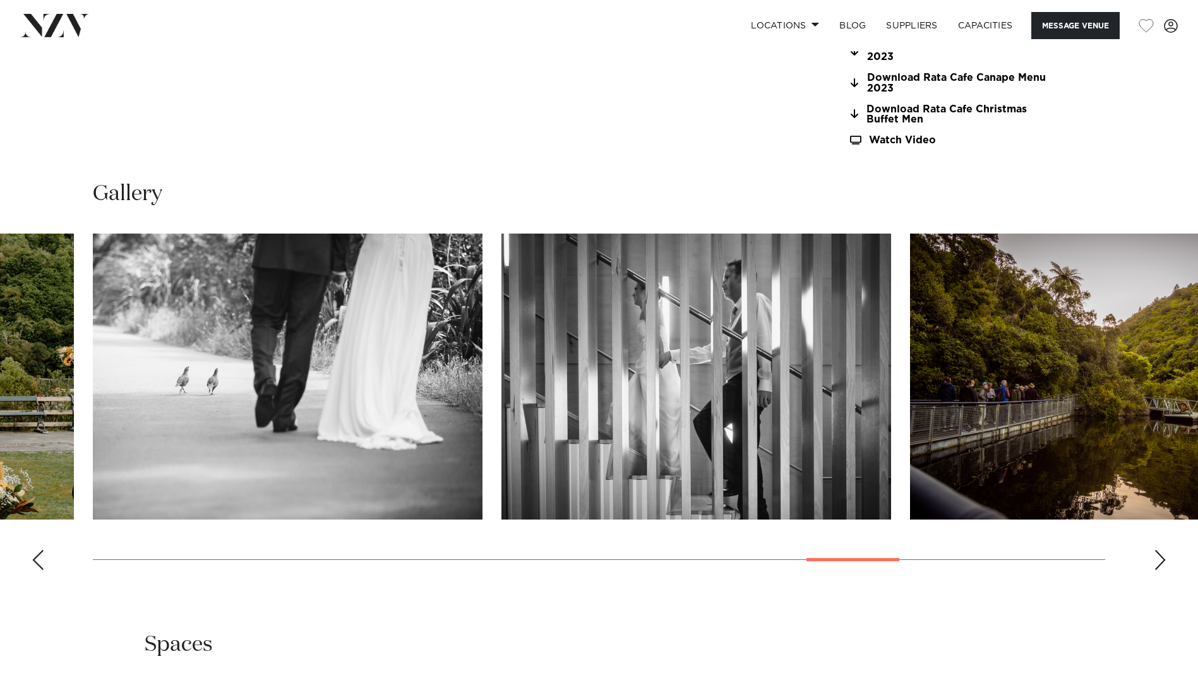
click at [1161, 566] on div "Next slide" at bounding box center [1160, 560] width 13 height 20
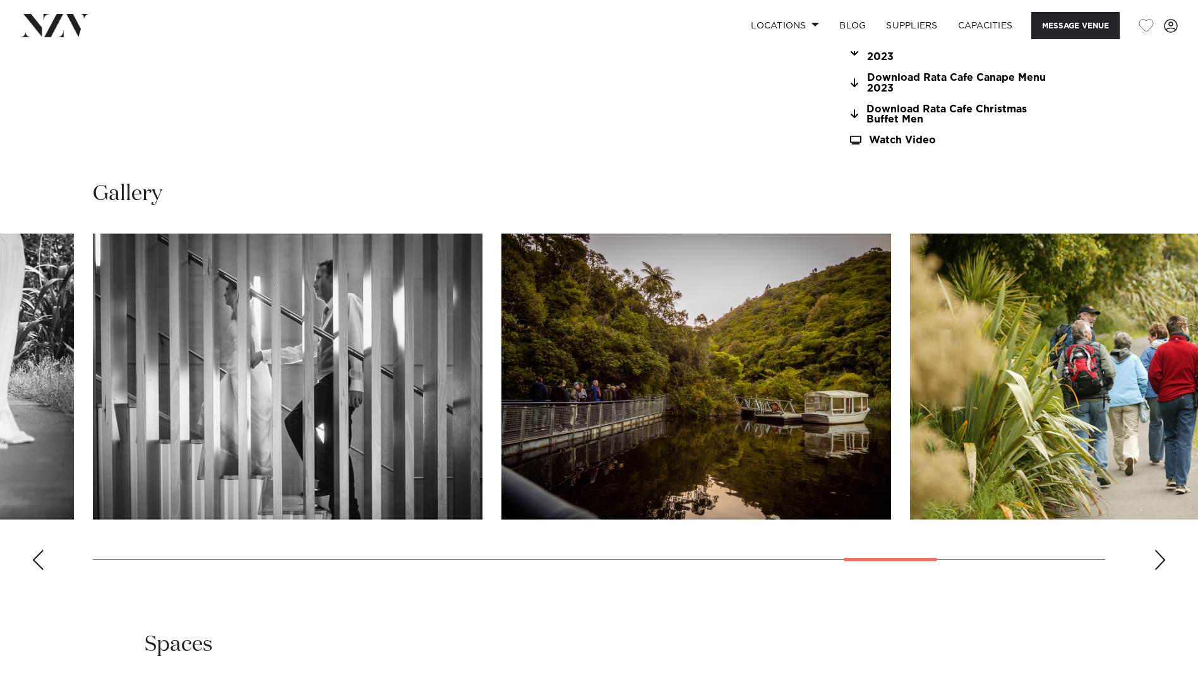
click at [1161, 566] on div "Next slide" at bounding box center [1160, 560] width 13 height 20
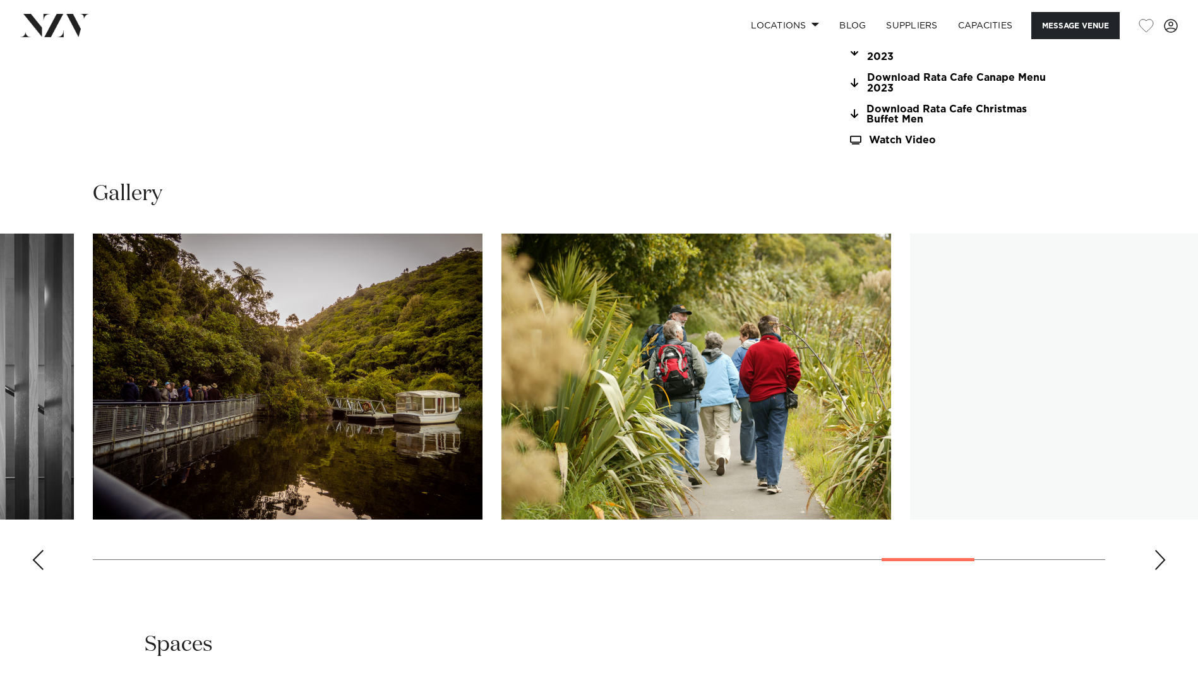
click at [1161, 566] on div "Next slide" at bounding box center [1160, 560] width 13 height 20
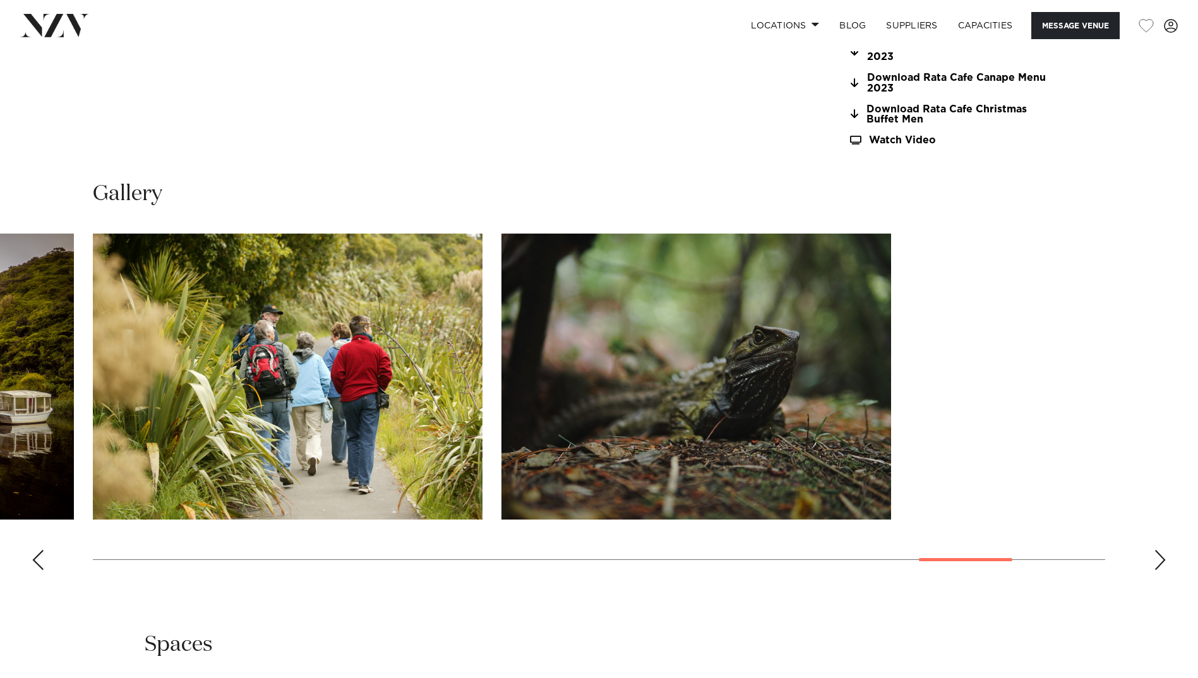
click at [1161, 566] on div "Next slide" at bounding box center [1160, 560] width 13 height 20
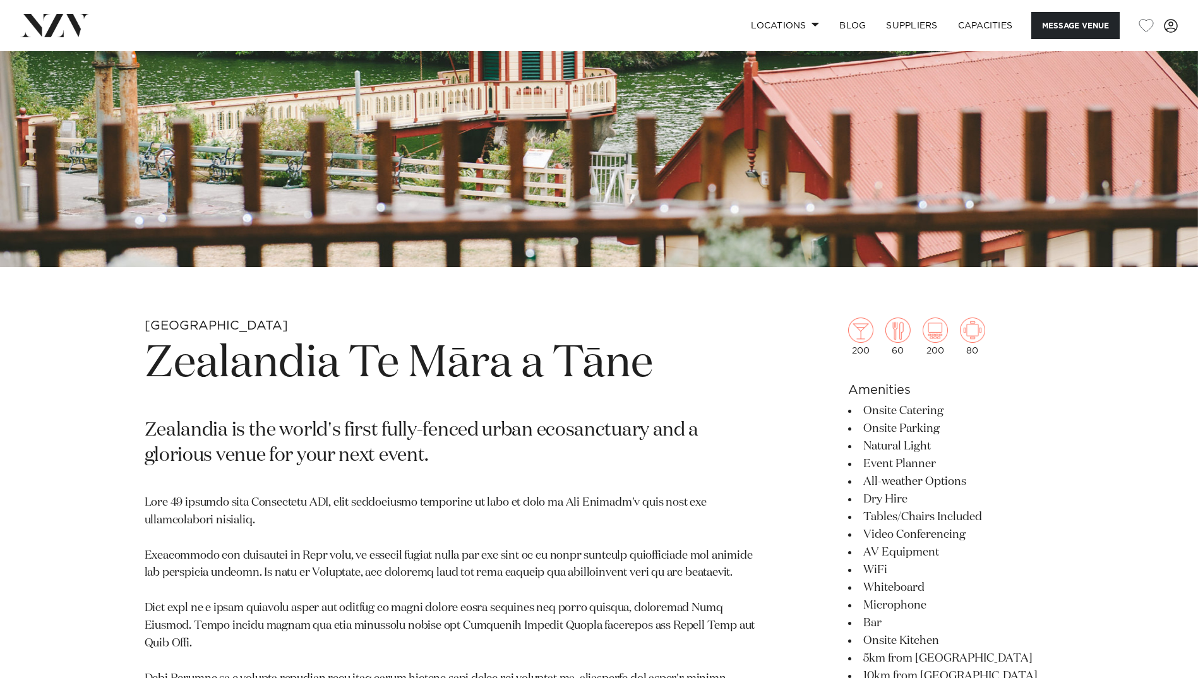
scroll to position [189, 0]
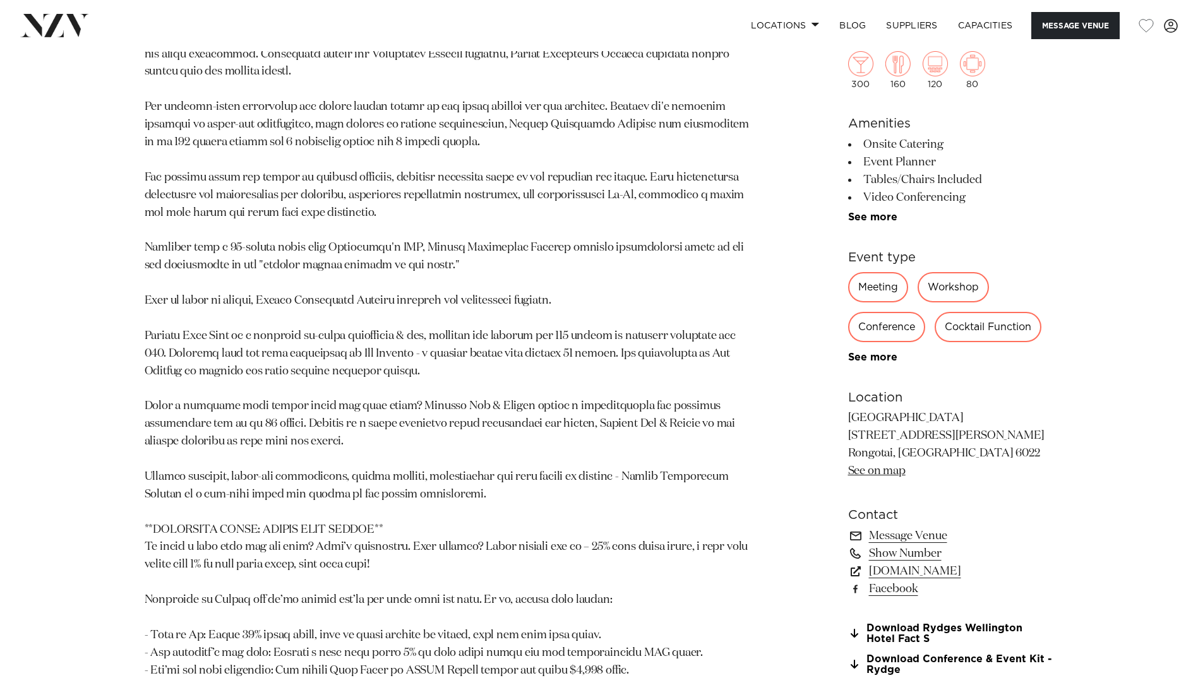
scroll to position [884, 0]
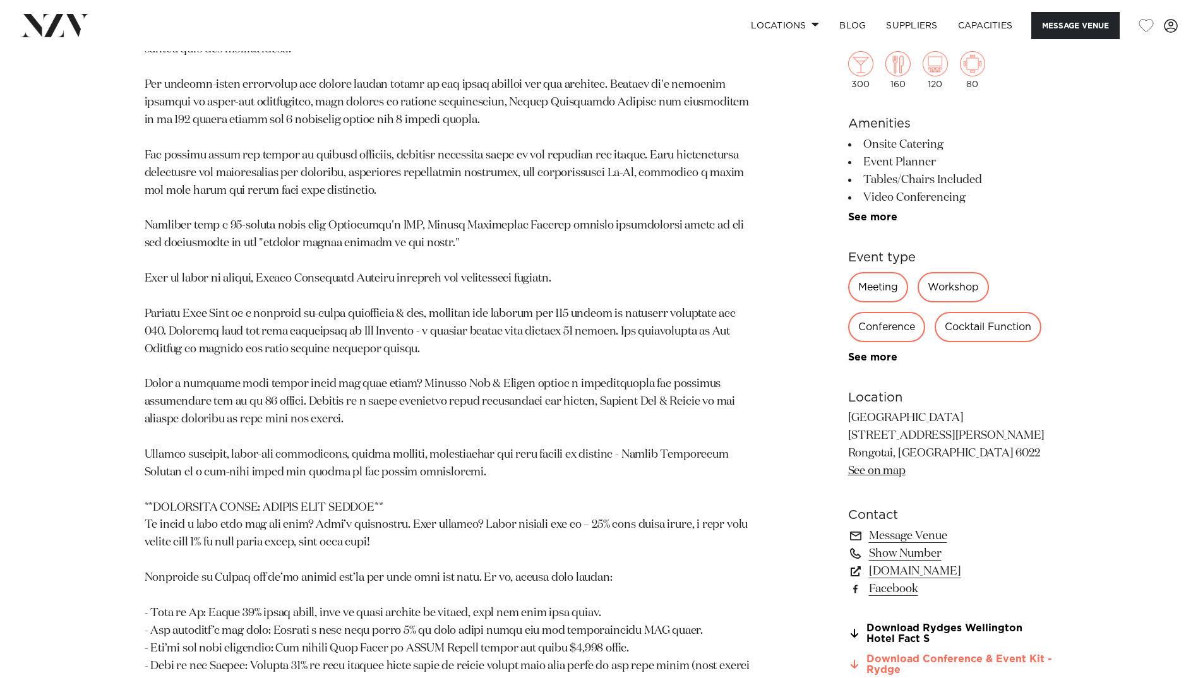
click at [993, 659] on link "Download Conference & Event Kit - Rydge" at bounding box center [951, 664] width 206 height 21
